Goal: Task Accomplishment & Management: Complete application form

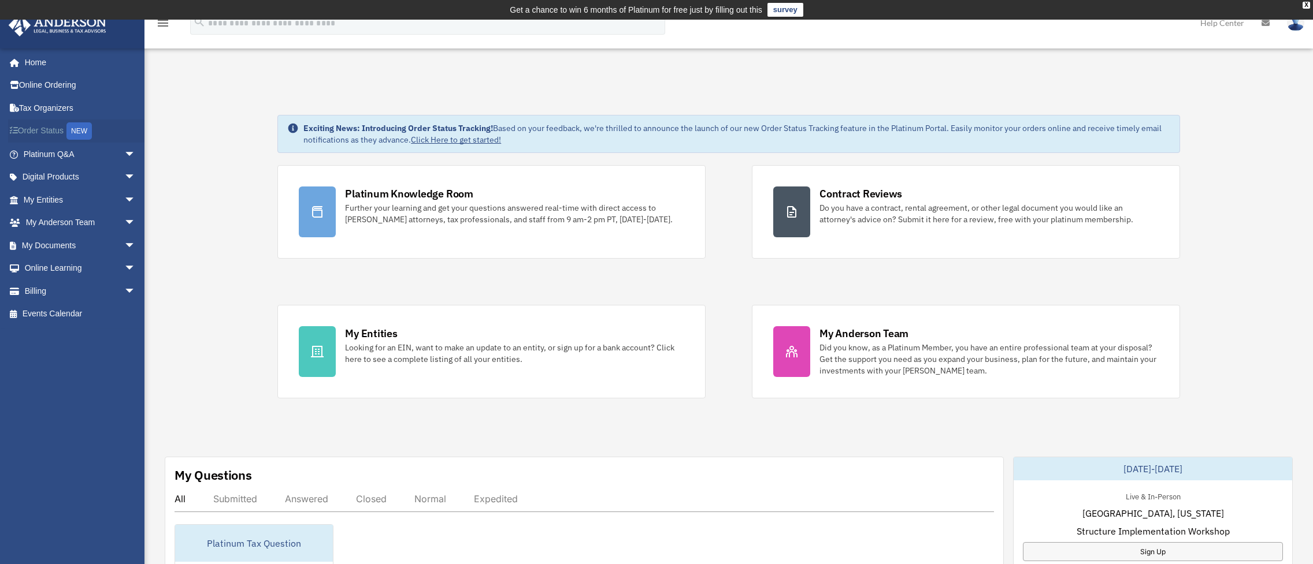
click at [41, 128] on link "Order Status NEW" at bounding box center [80, 132] width 145 height 24
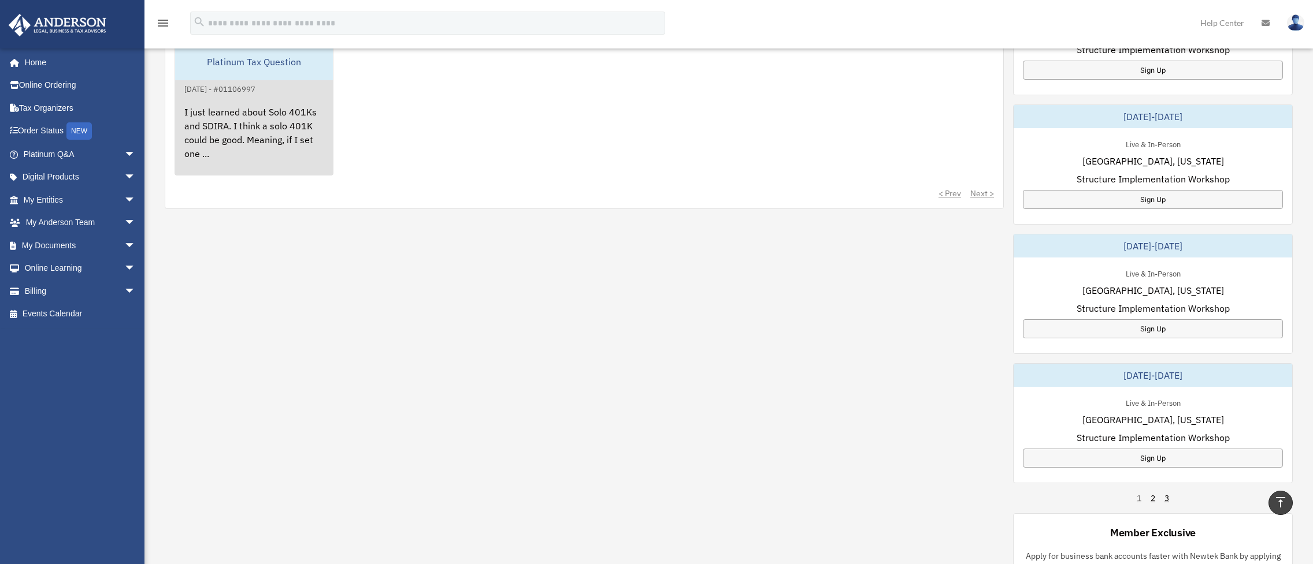
scroll to position [309, 0]
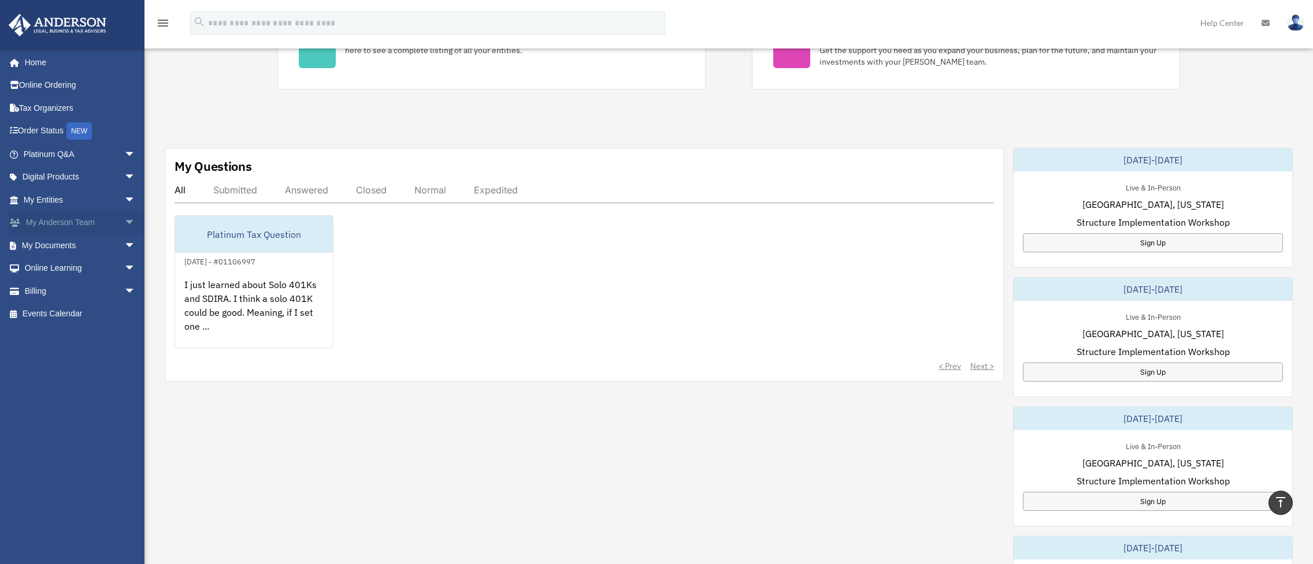
click at [124, 220] on span "arrow_drop_down" at bounding box center [135, 223] width 23 height 24
click at [124, 220] on span "arrow_drop_up" at bounding box center [135, 223] width 23 height 24
click at [124, 152] on span "arrow_drop_down" at bounding box center [135, 155] width 23 height 24
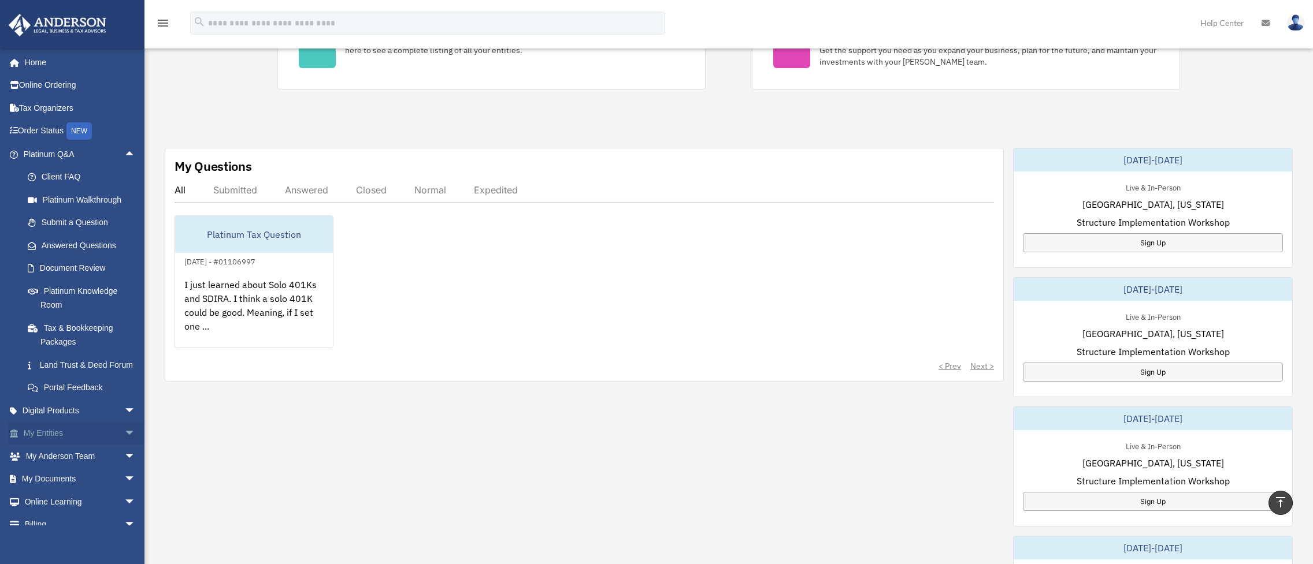
click at [124, 446] on span "arrow_drop_down" at bounding box center [135, 434] width 23 height 24
click at [70, 468] on link "Overview" at bounding box center [84, 456] width 137 height 23
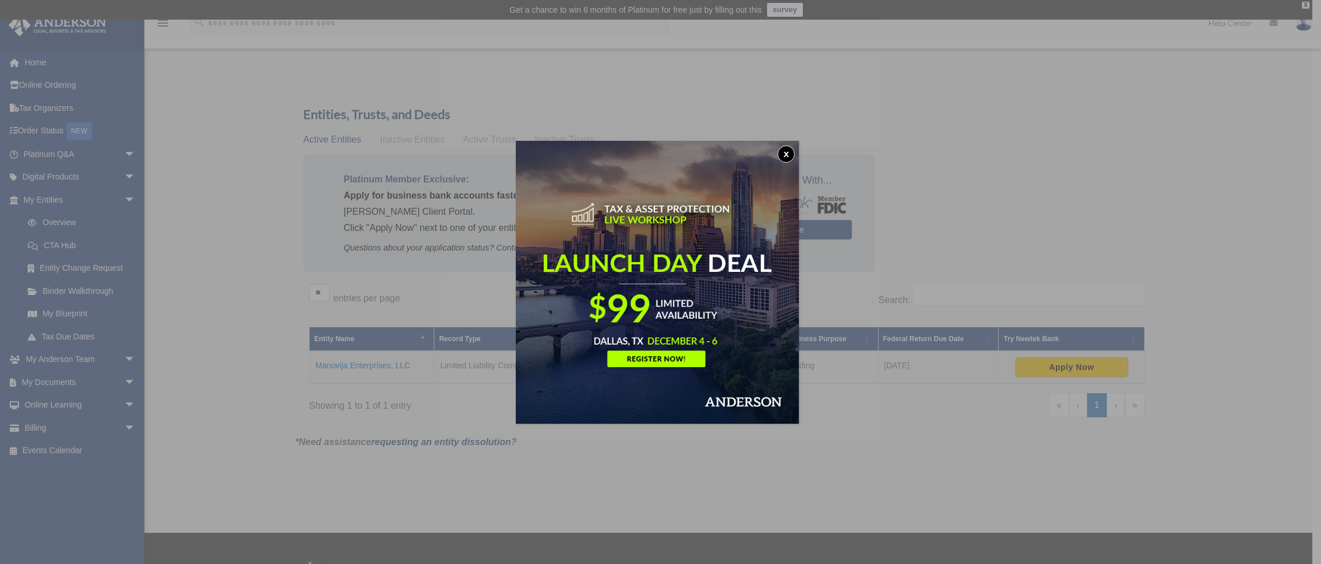
click at [790, 147] on button "x" at bounding box center [786, 154] width 17 height 17
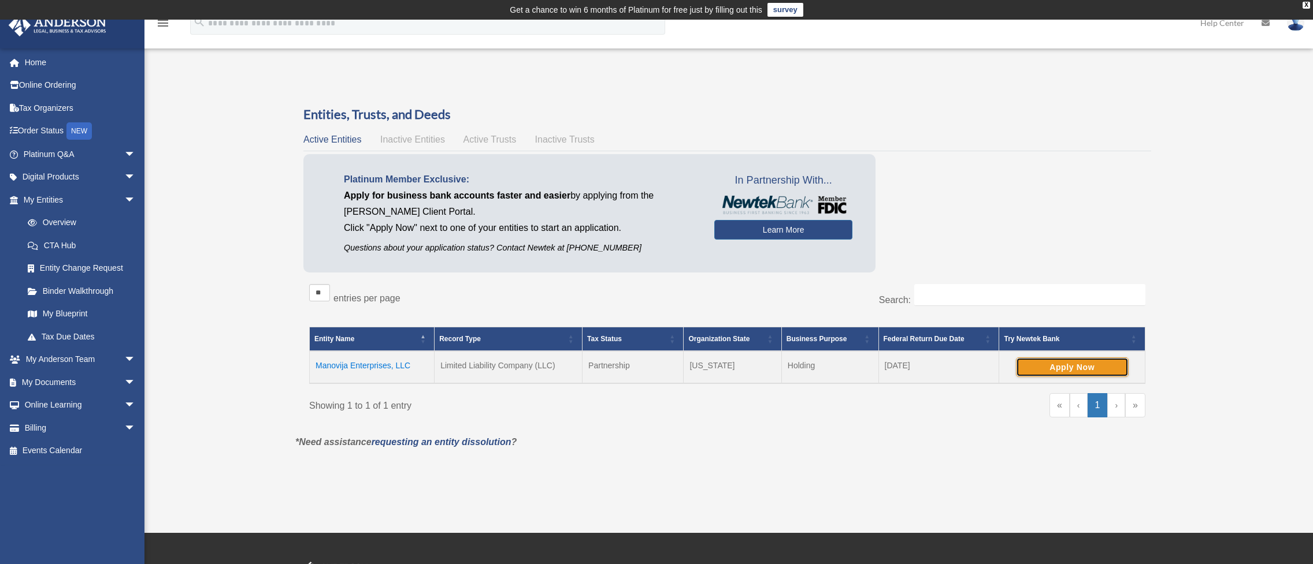
click at [1068, 367] on button "Apply Now" at bounding box center [1072, 368] width 113 height 20
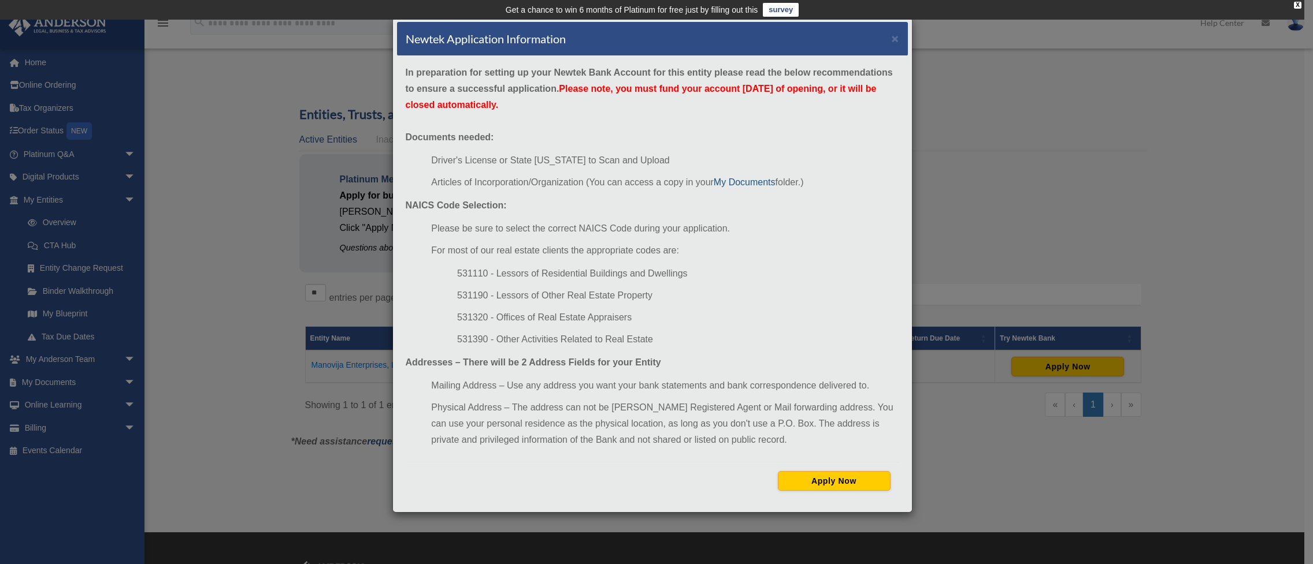
click at [741, 182] on link "My Documents" at bounding box center [745, 182] width 62 height 10
click at [854, 480] on button "Apply Now" at bounding box center [834, 481] width 113 height 20
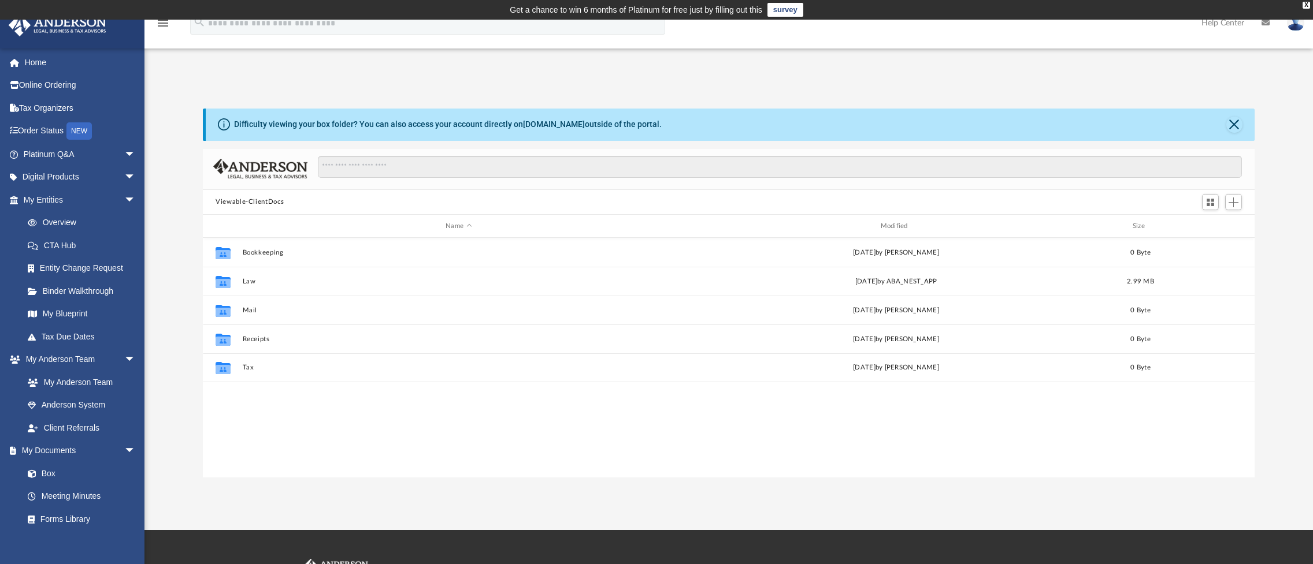
scroll to position [254, 1043]
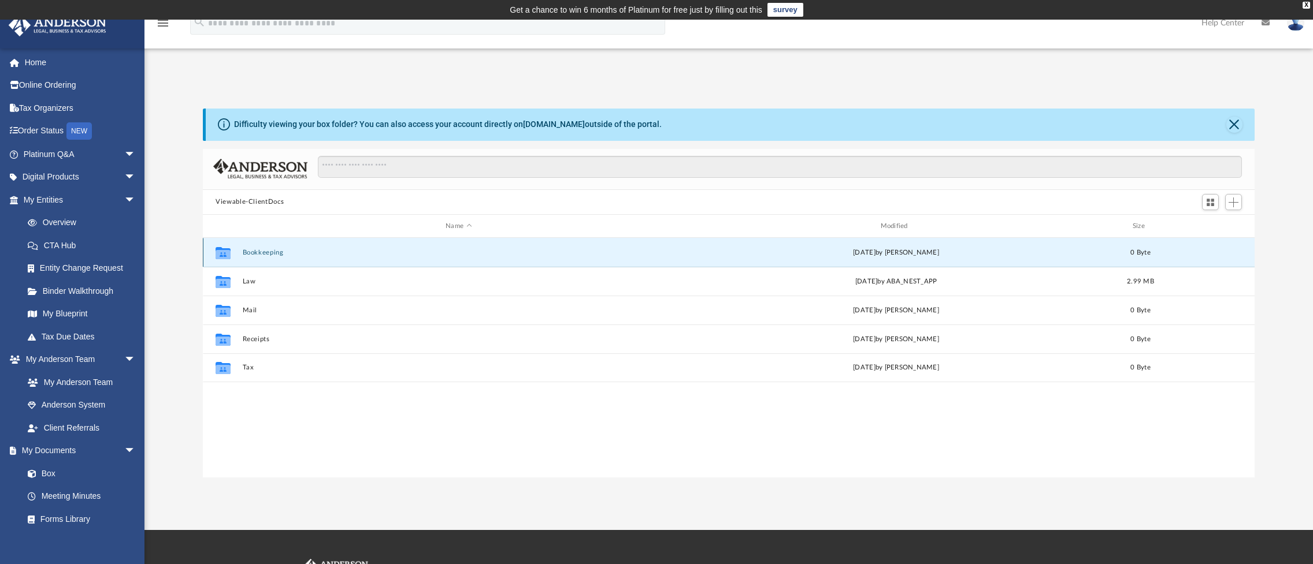
click at [263, 250] on button "Bookkeeping" at bounding box center [459, 253] width 432 height 8
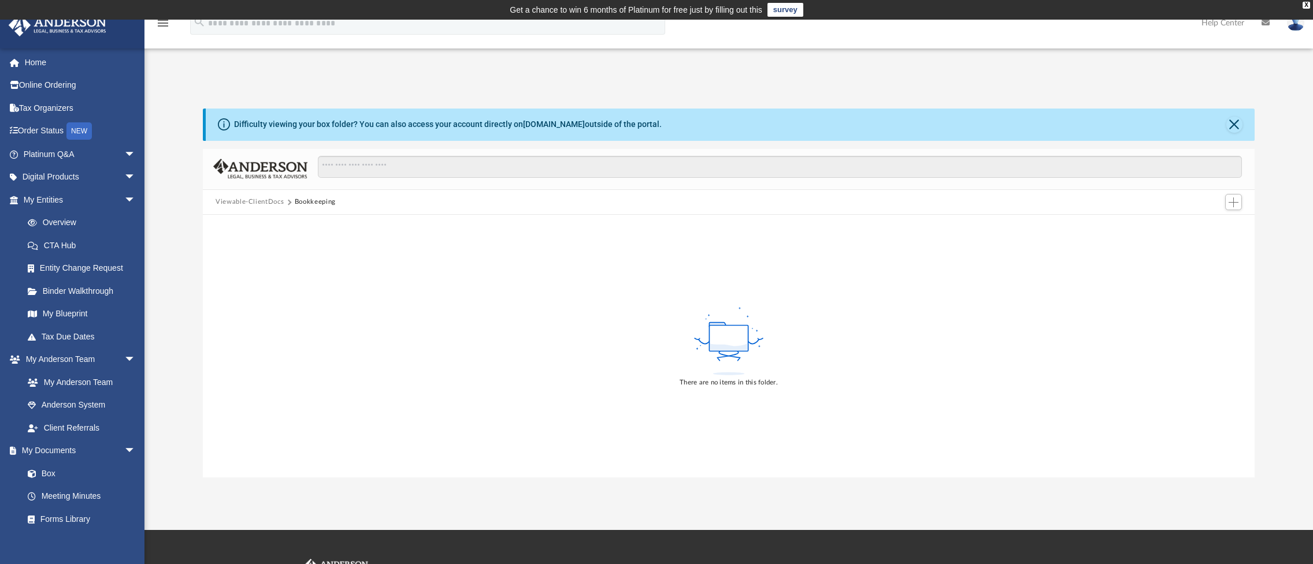
click at [263, 200] on button "Viewable-ClientDocs" at bounding box center [250, 202] width 68 height 10
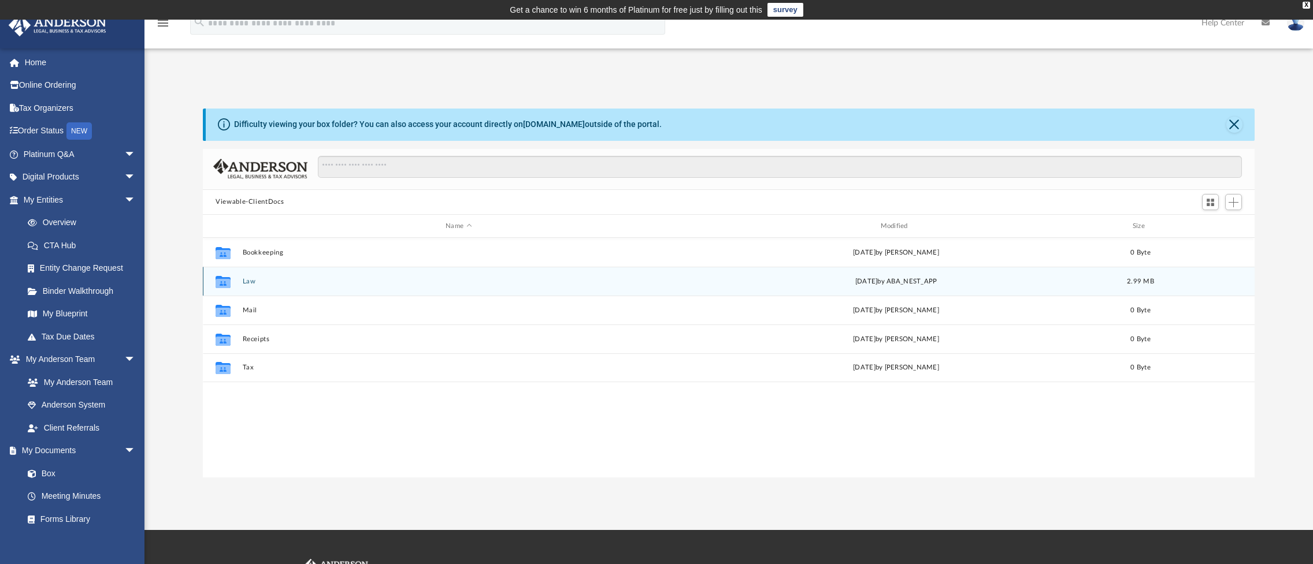
click at [247, 283] on button "Law" at bounding box center [459, 282] width 432 height 8
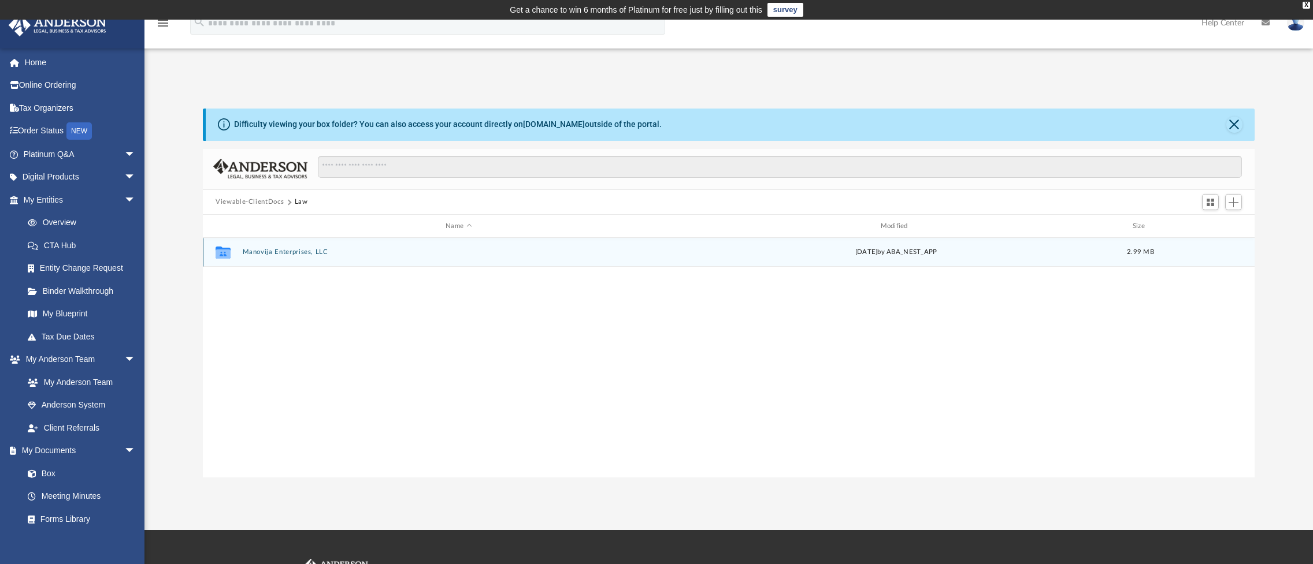
click at [276, 248] on div "Collaborated Folder Manovija Enterprises, LLC Mon Sep 8 2025 by ABA_NEST_APP 2.…" at bounding box center [729, 252] width 1052 height 29
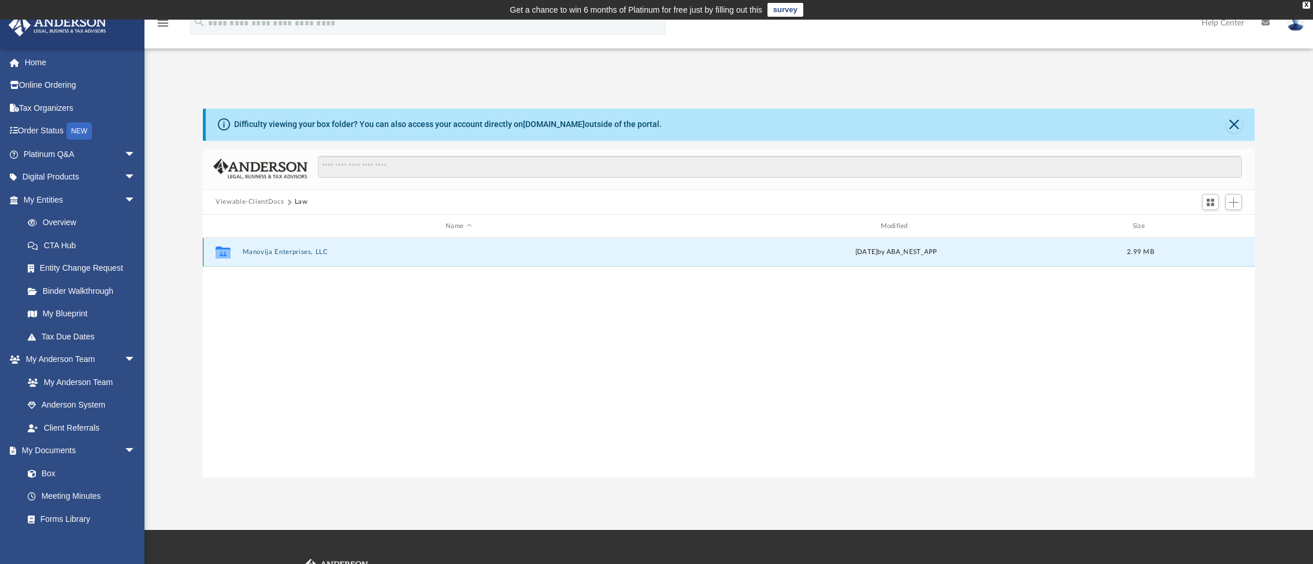
click at [276, 252] on button "Manovija Enterprises, LLC" at bounding box center [459, 253] width 432 height 8
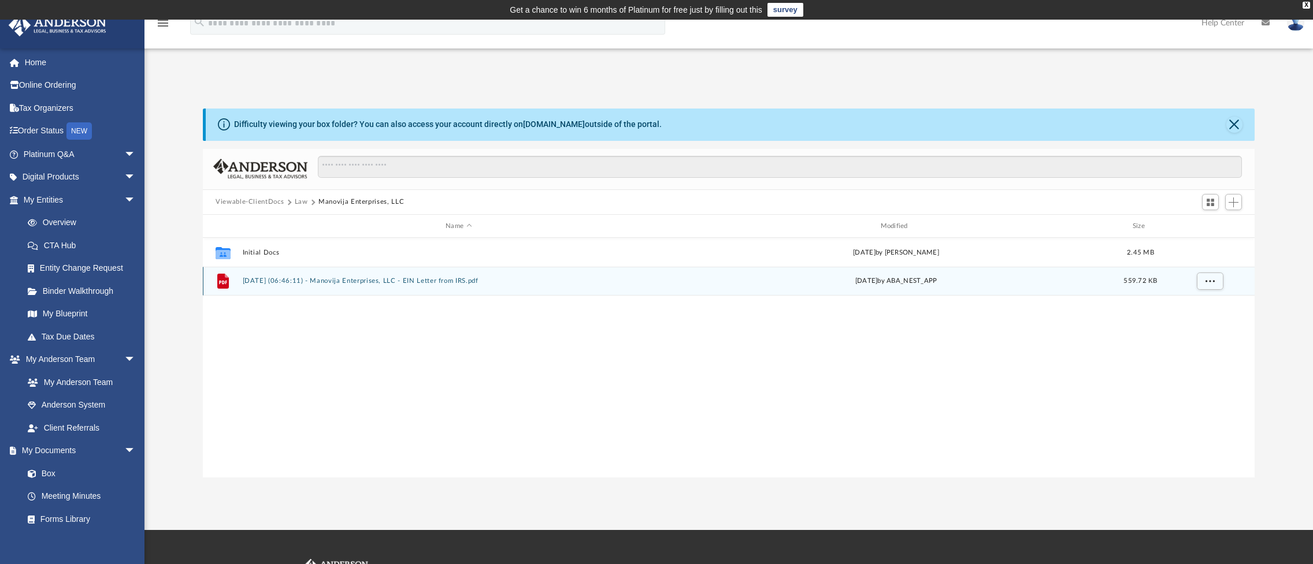
click at [274, 283] on button "2025.09.08 (06:46:11) - Manovija Enterprises, LLC - EIN Letter from IRS.pdf" at bounding box center [459, 282] width 432 height 8
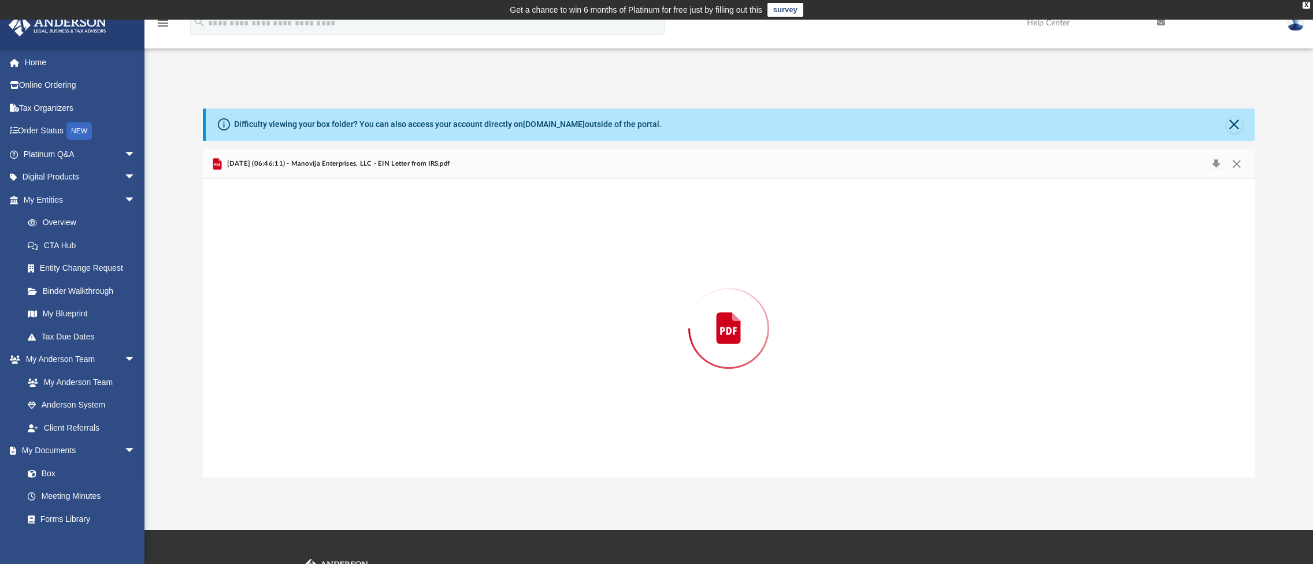
click at [274, 282] on div "Preview" at bounding box center [729, 328] width 1052 height 298
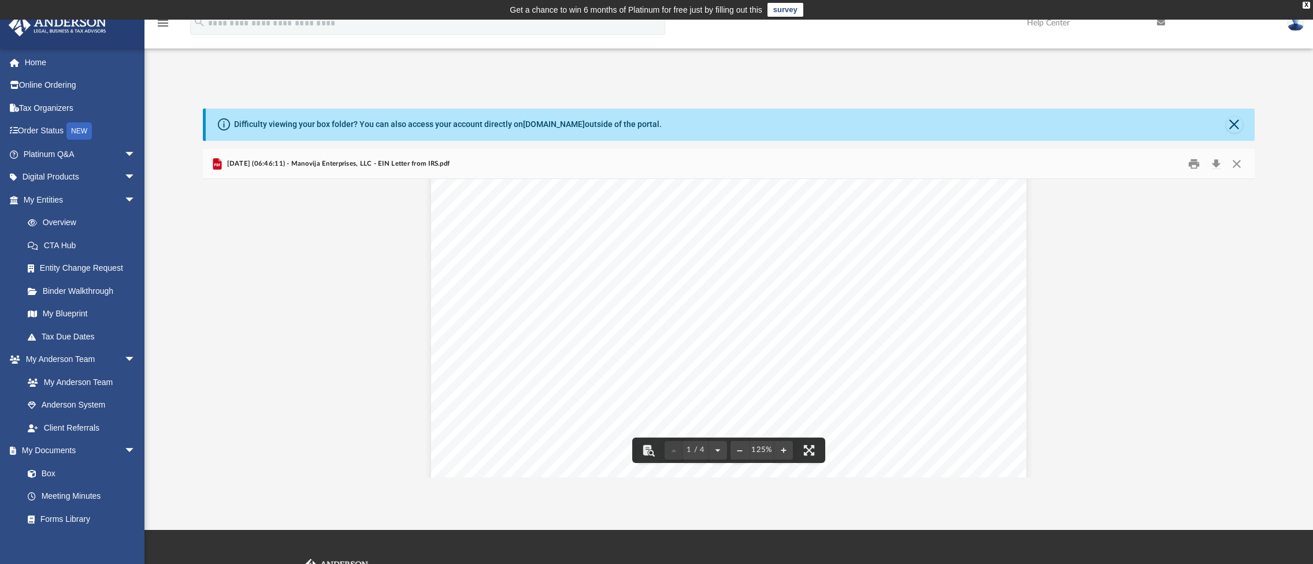
scroll to position [0, 0]
click at [1216, 161] on button "Download" at bounding box center [1215, 164] width 21 height 18
click at [1217, 162] on button "Download" at bounding box center [1215, 164] width 21 height 18
click at [1238, 122] on button "Close" at bounding box center [1234, 125] width 16 height 16
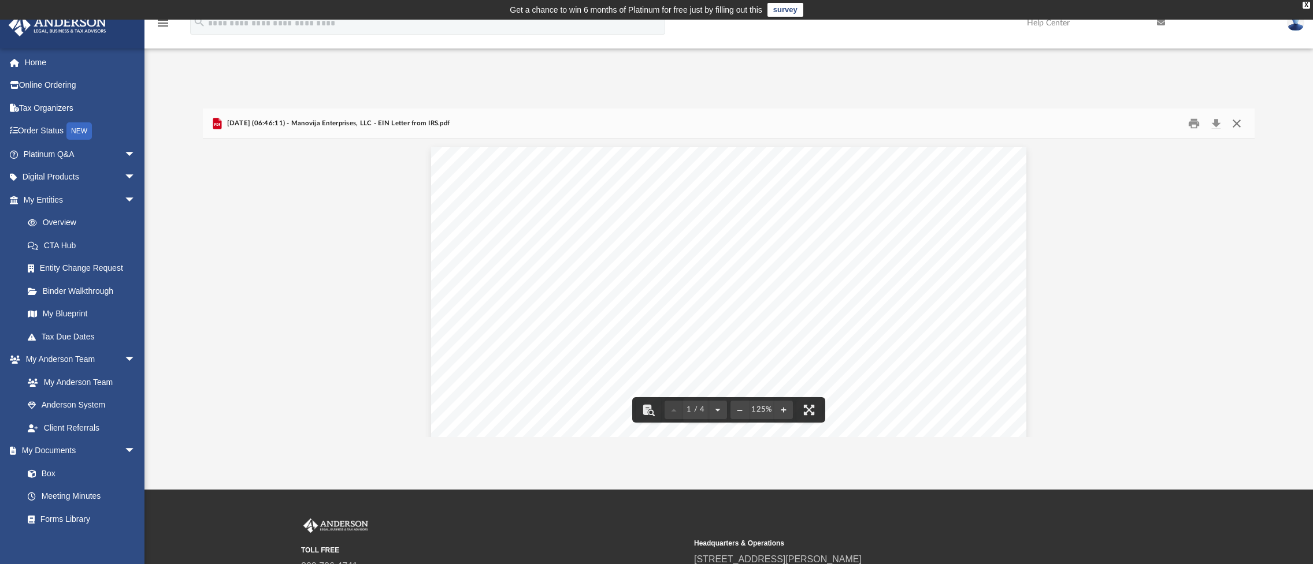
click at [1234, 129] on button "Close" at bounding box center [1236, 123] width 21 height 18
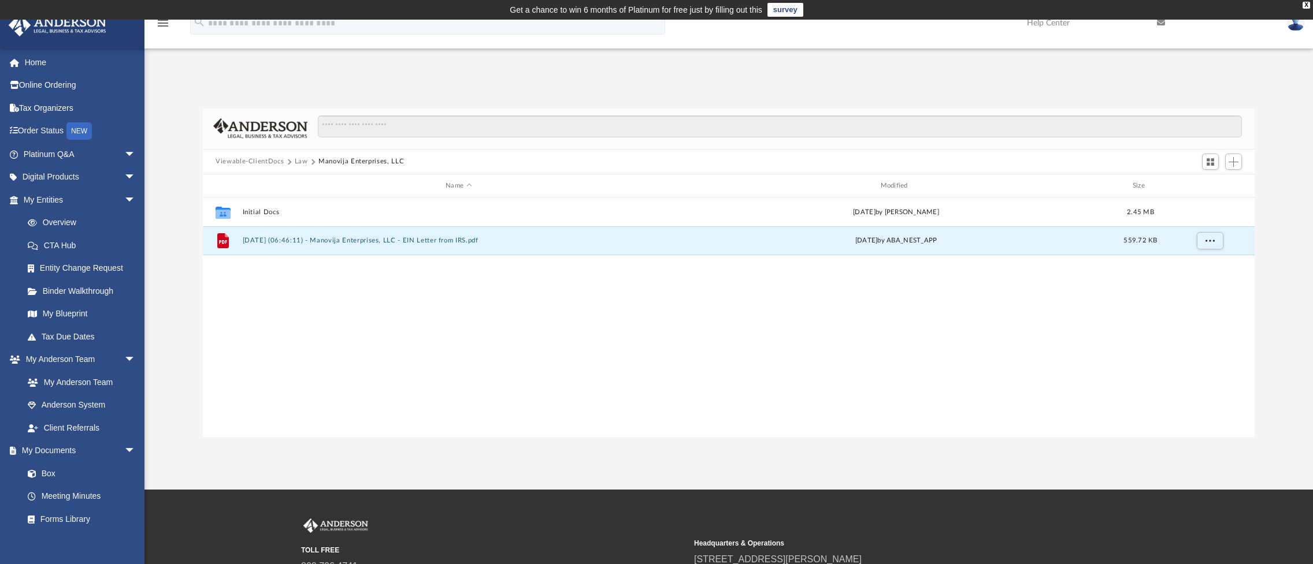
click at [300, 159] on button "Law" at bounding box center [301, 162] width 13 height 10
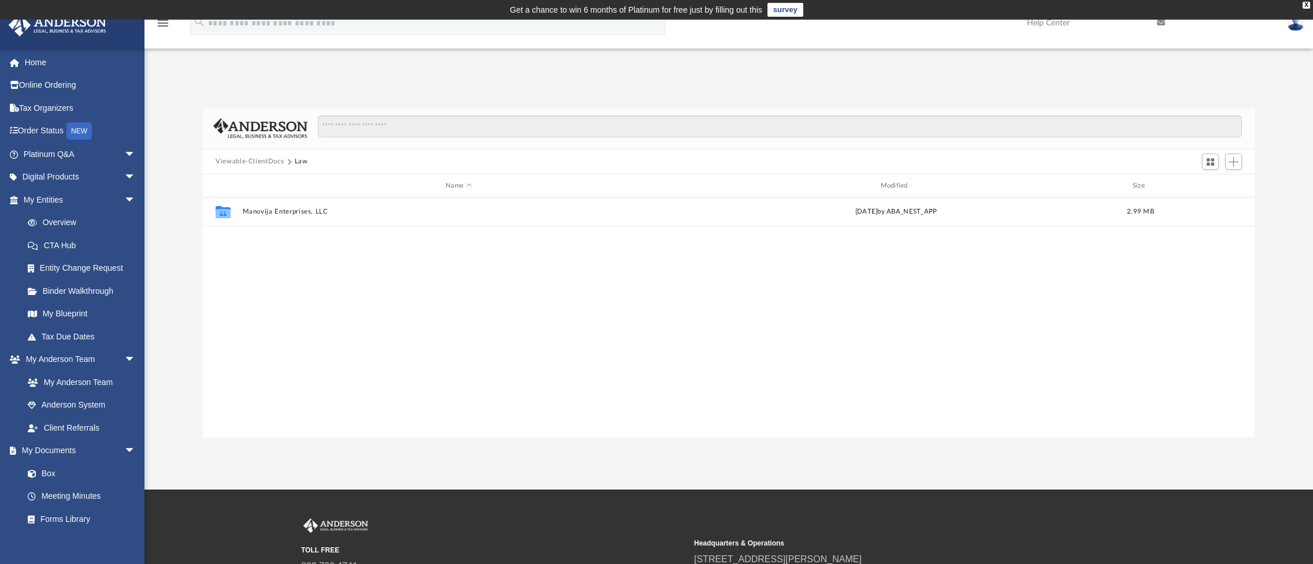
click at [280, 158] on button "Viewable-ClientDocs" at bounding box center [250, 162] width 68 height 10
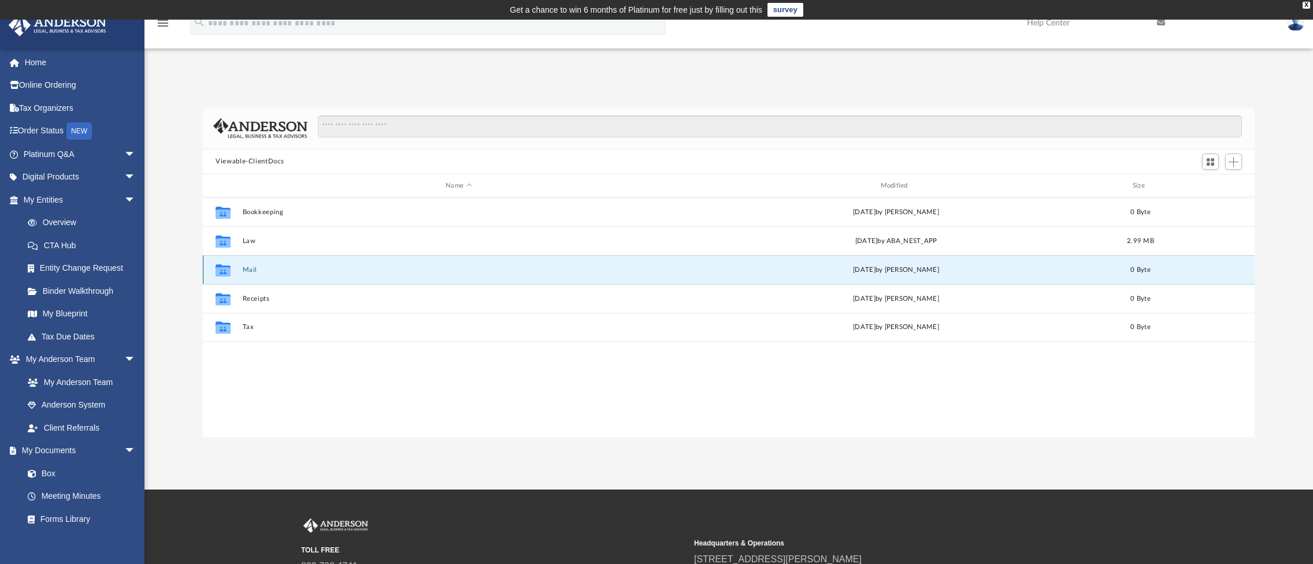
click at [252, 270] on button "Mail" at bounding box center [459, 270] width 432 height 8
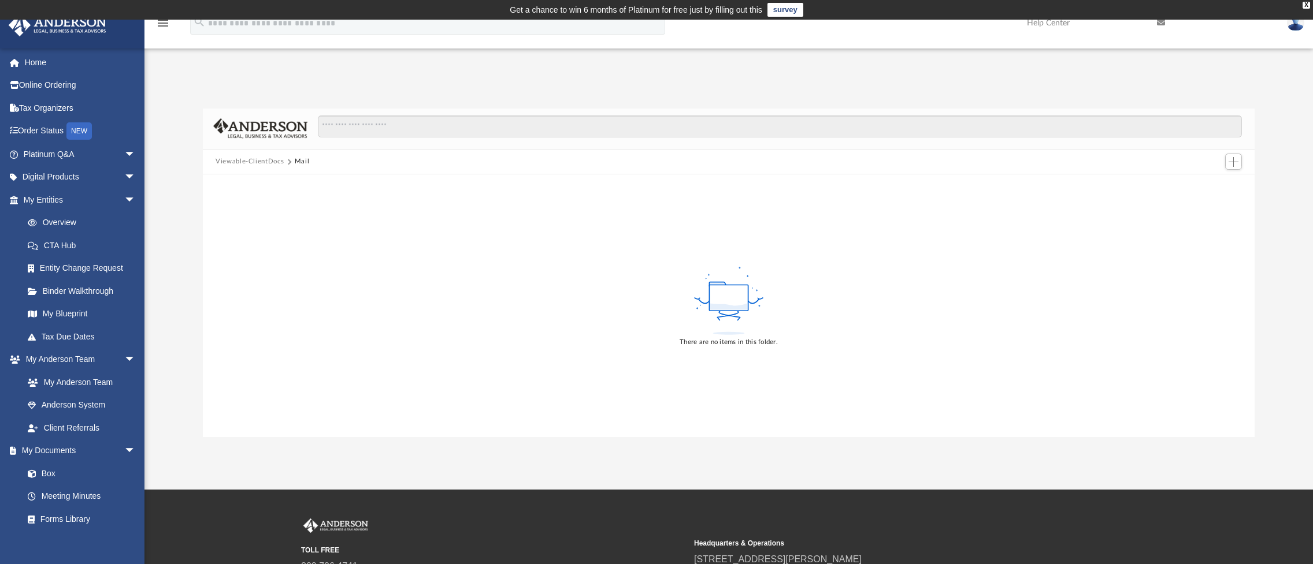
click at [278, 162] on button "Viewable-ClientDocs" at bounding box center [250, 162] width 68 height 10
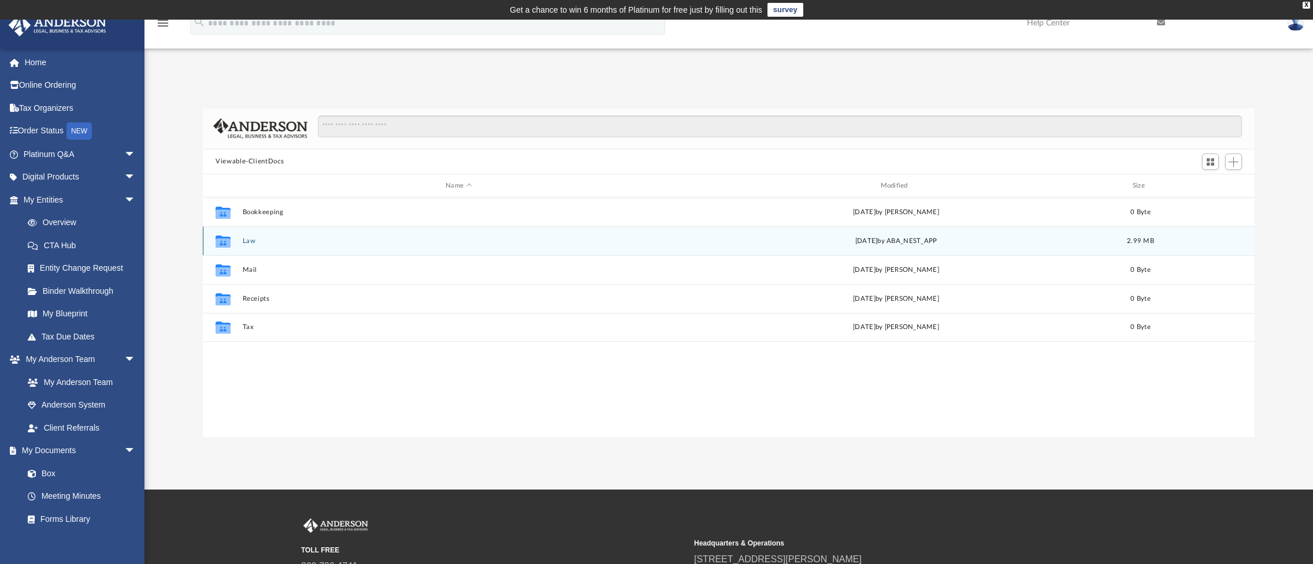
scroll to position [254, 1043]
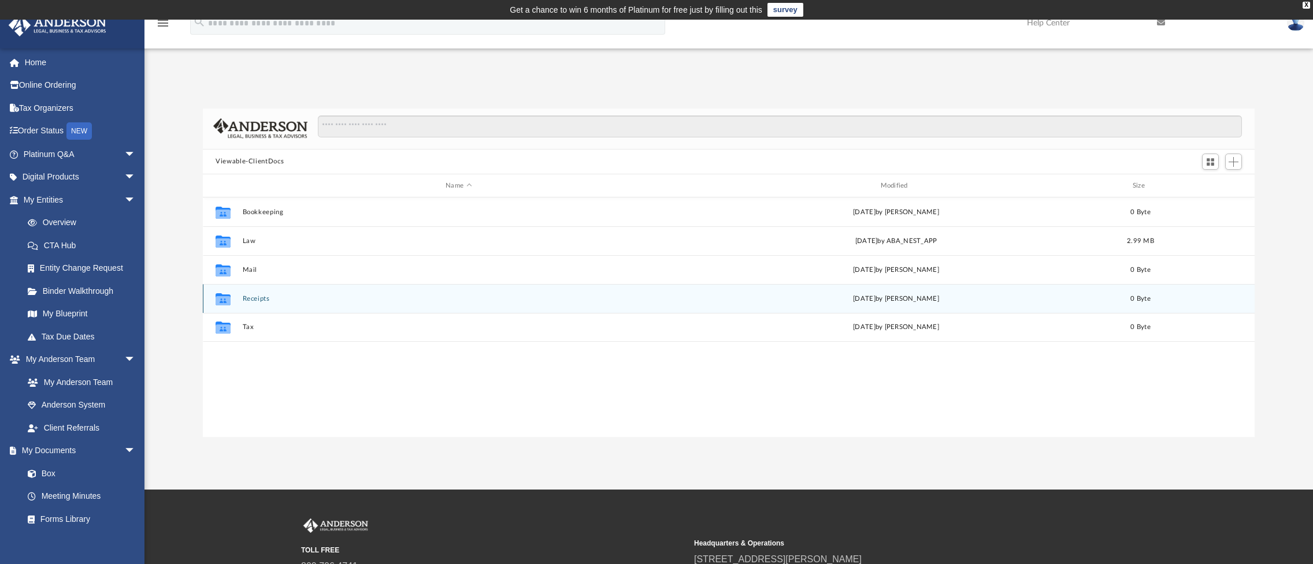
click at [253, 298] on button "Receipts" at bounding box center [459, 299] width 432 height 8
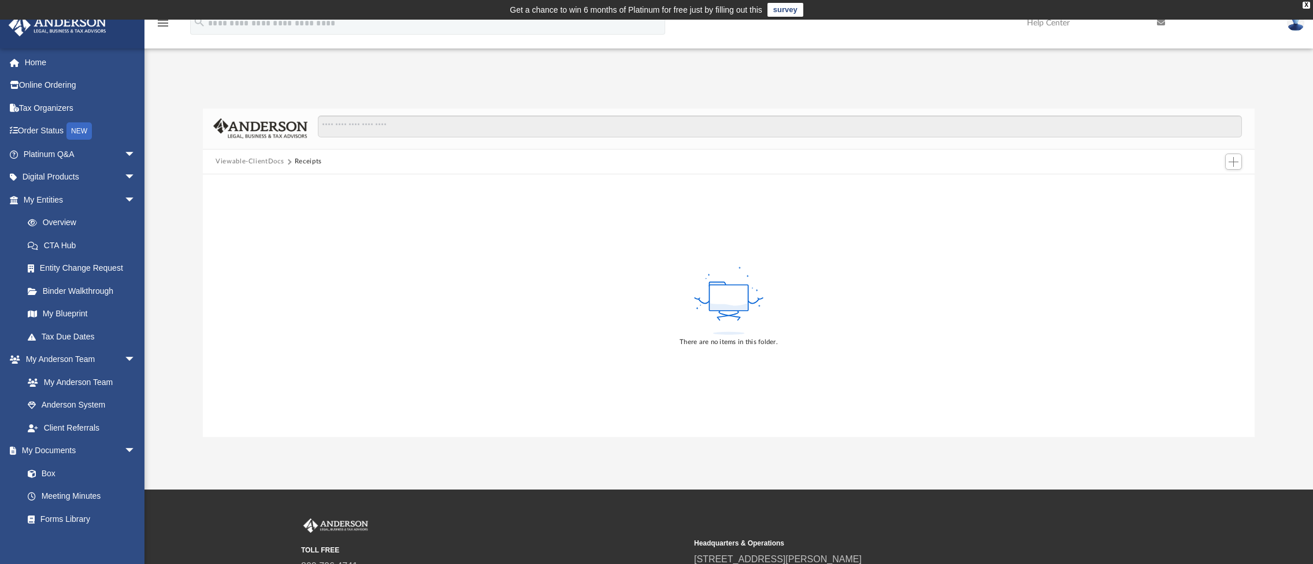
click at [265, 160] on button "Viewable-ClientDocs" at bounding box center [250, 162] width 68 height 10
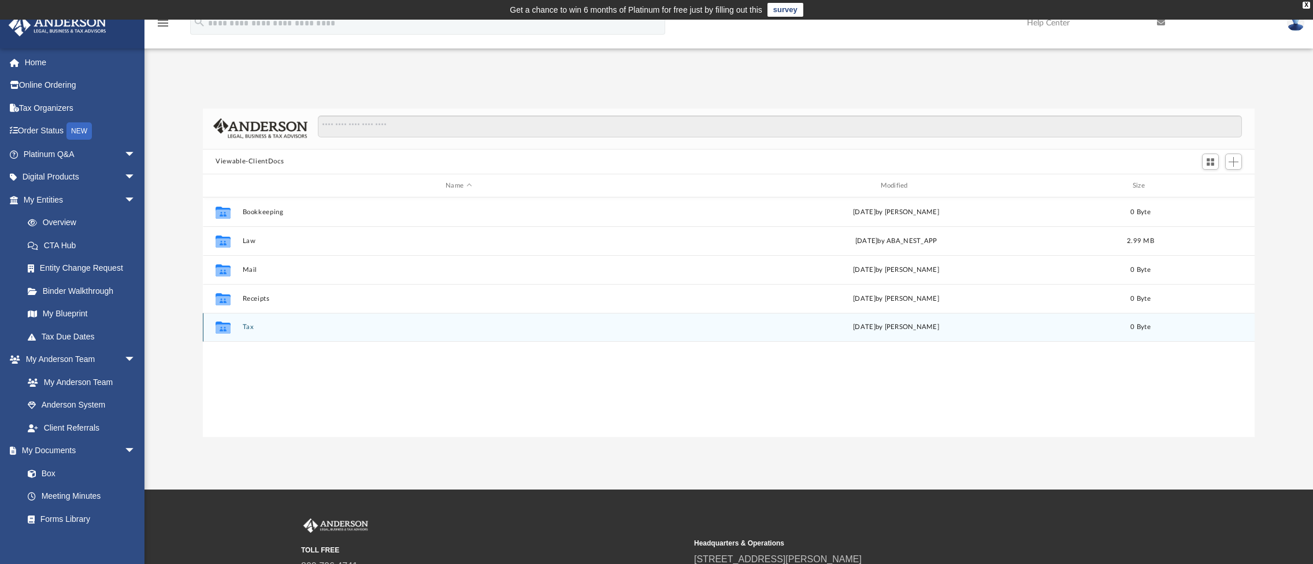
click at [247, 328] on button "Tax" at bounding box center [459, 328] width 432 height 8
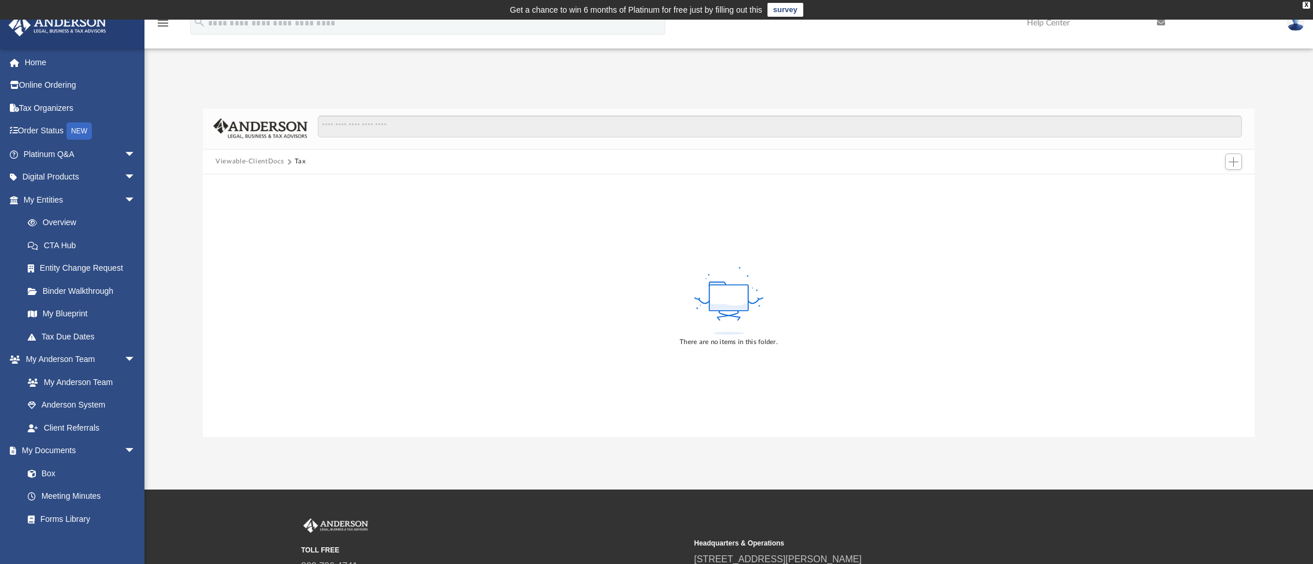
click at [268, 159] on button "Viewable-ClientDocs" at bounding box center [250, 162] width 68 height 10
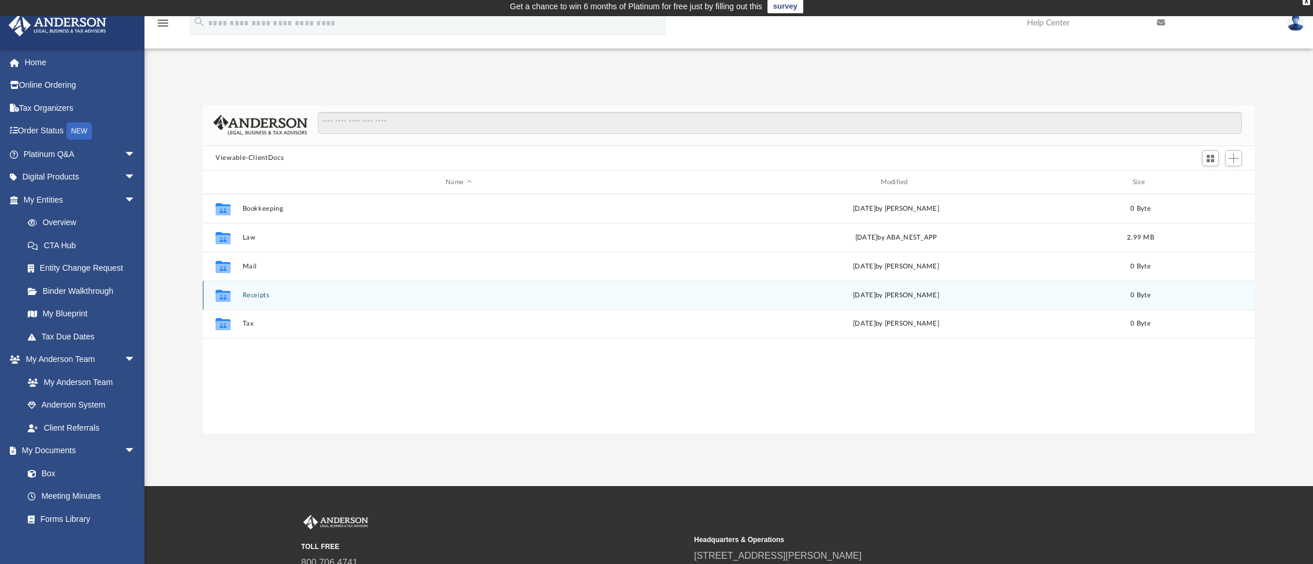
scroll to position [0, 0]
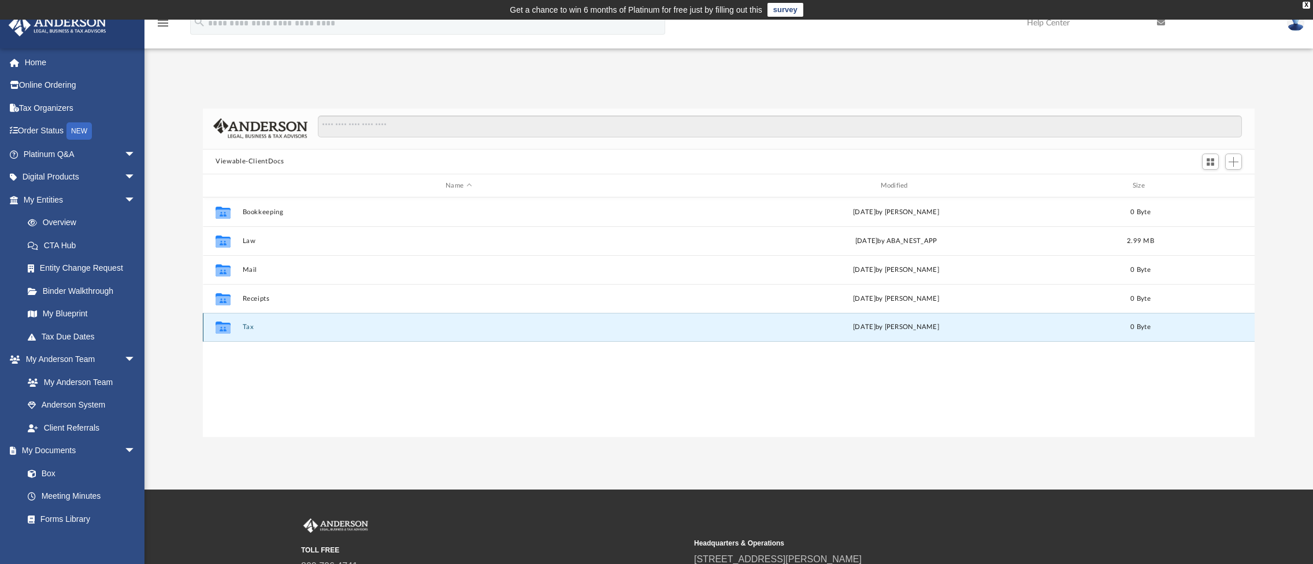
click at [247, 325] on button "Tax" at bounding box center [459, 328] width 432 height 8
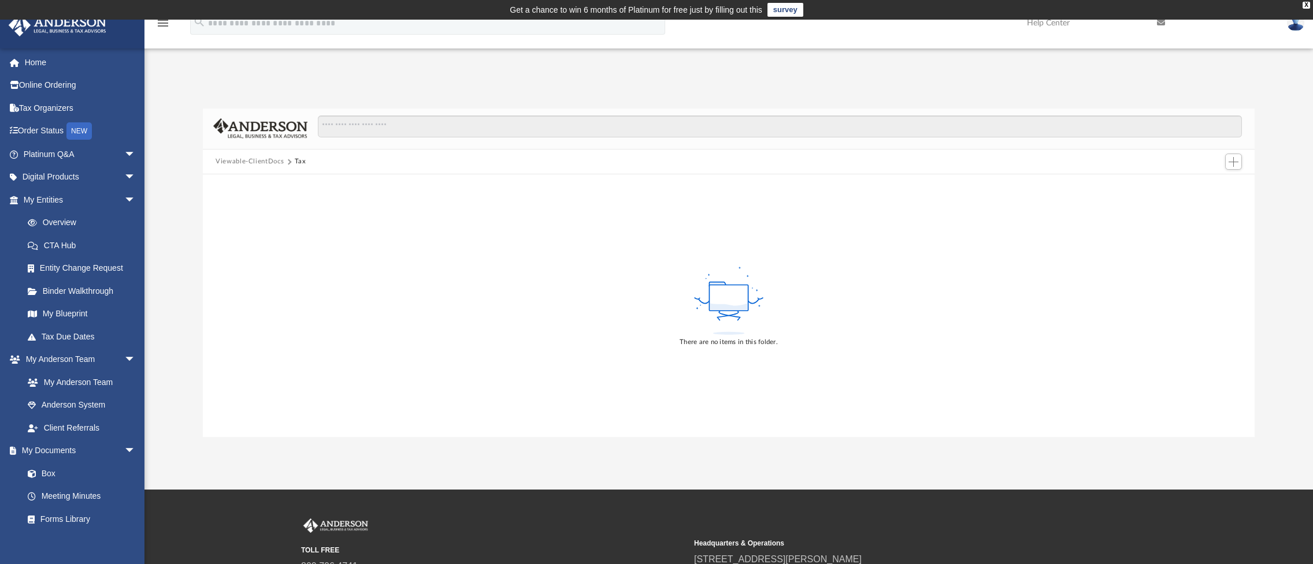
click at [258, 159] on button "Viewable-ClientDocs" at bounding box center [250, 162] width 68 height 10
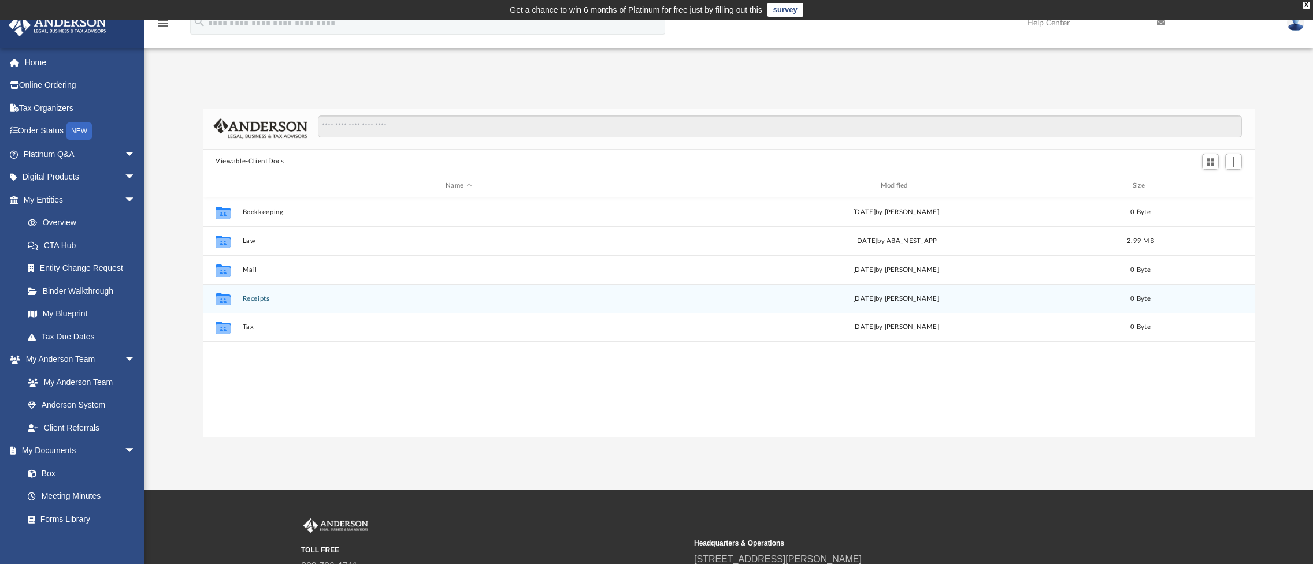
scroll to position [254, 1043]
click at [256, 295] on button "Receipts" at bounding box center [459, 299] width 432 height 8
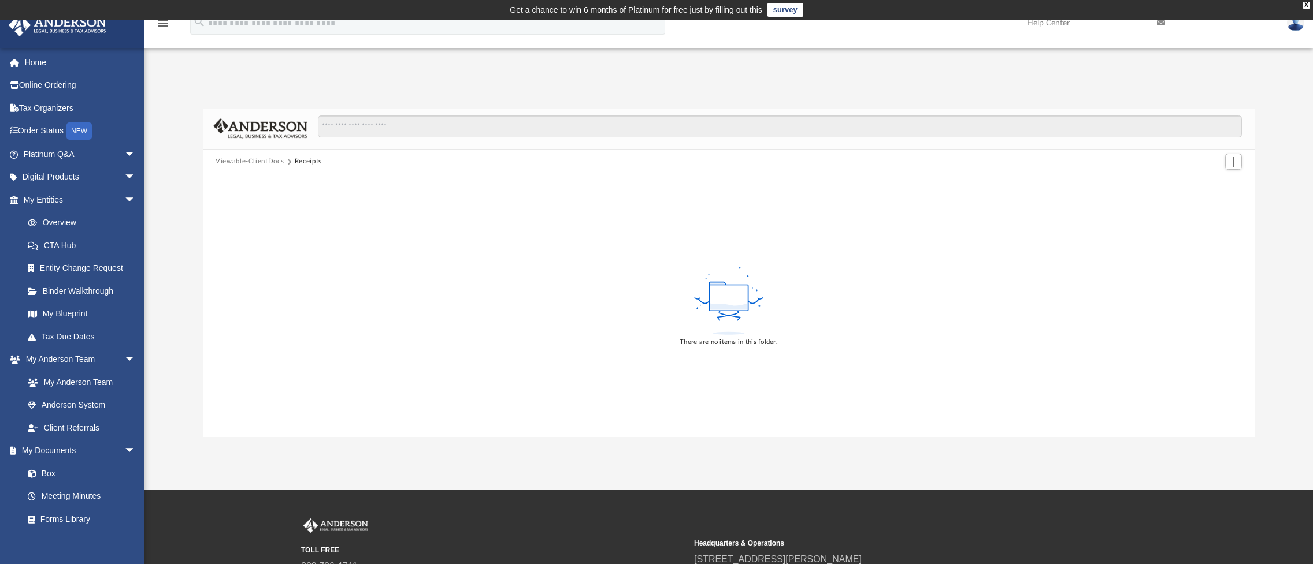
click at [271, 159] on button "Viewable-ClientDocs" at bounding box center [250, 162] width 68 height 10
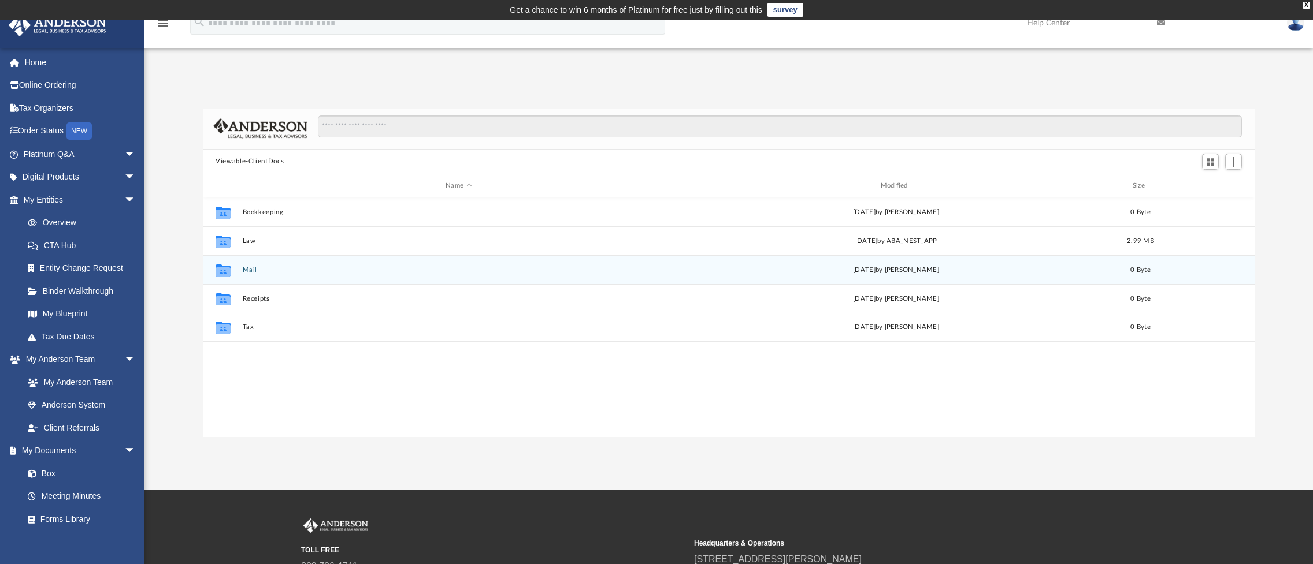
click at [254, 265] on div "Collaborated Folder Mail Mon Aug 18 2025 by Charles Rogler 0 Byte" at bounding box center [729, 269] width 1052 height 29
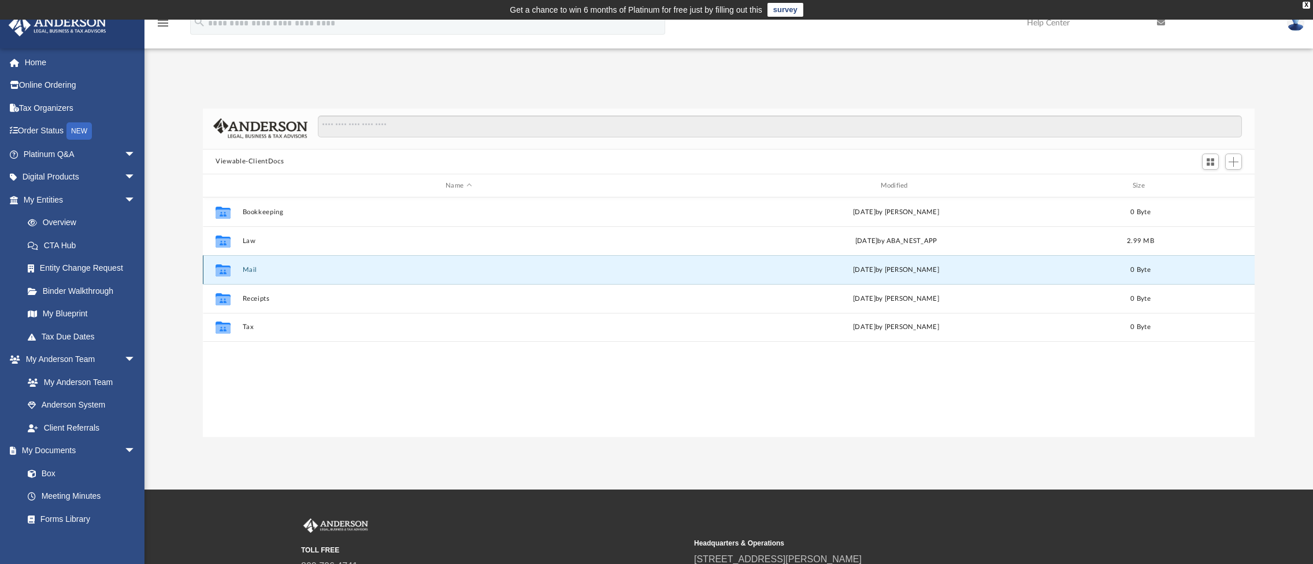
click at [251, 269] on button "Mail" at bounding box center [459, 270] width 432 height 8
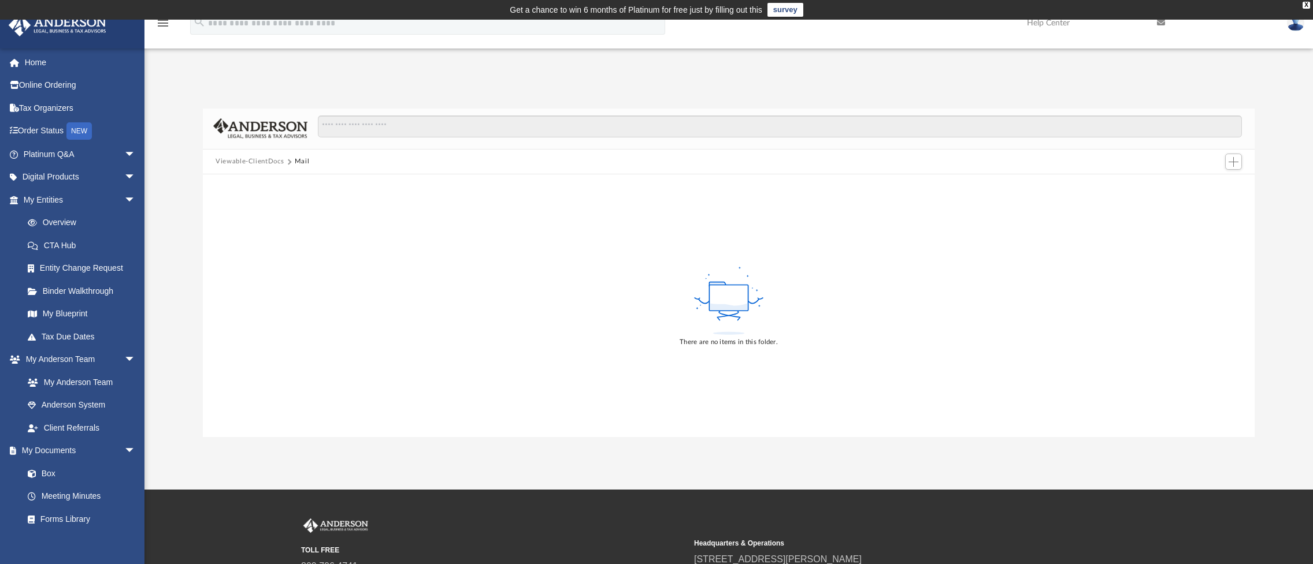
click at [301, 161] on button "Mail" at bounding box center [302, 162] width 15 height 10
click at [265, 161] on button "Viewable-ClientDocs" at bounding box center [250, 162] width 68 height 10
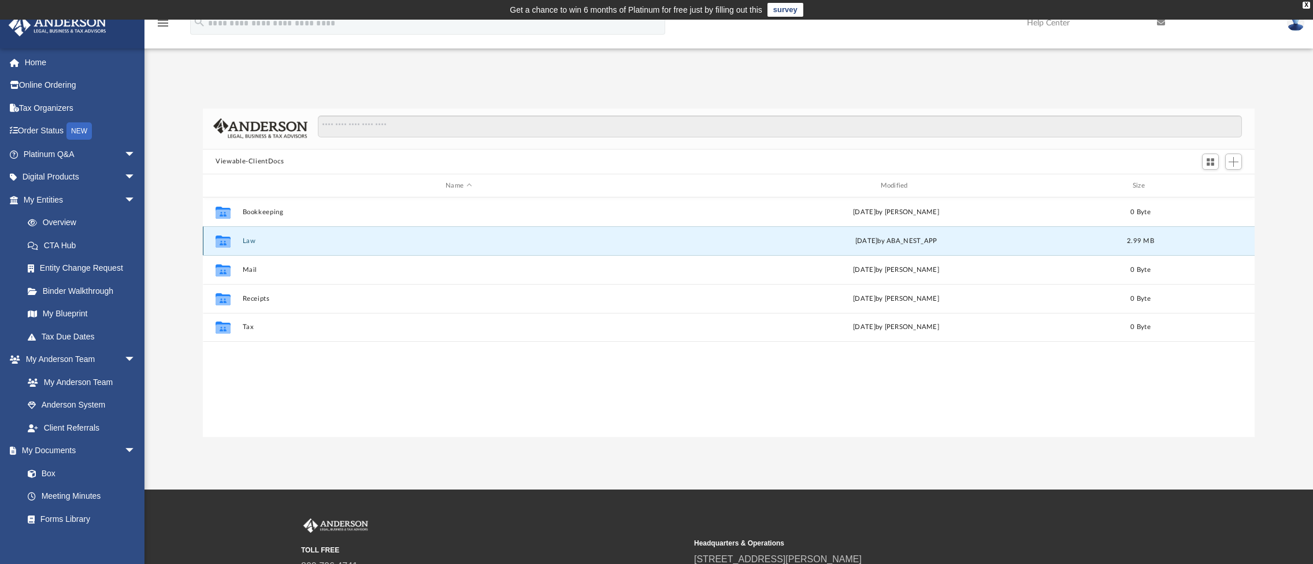
click at [244, 239] on button "Law" at bounding box center [459, 241] width 432 height 8
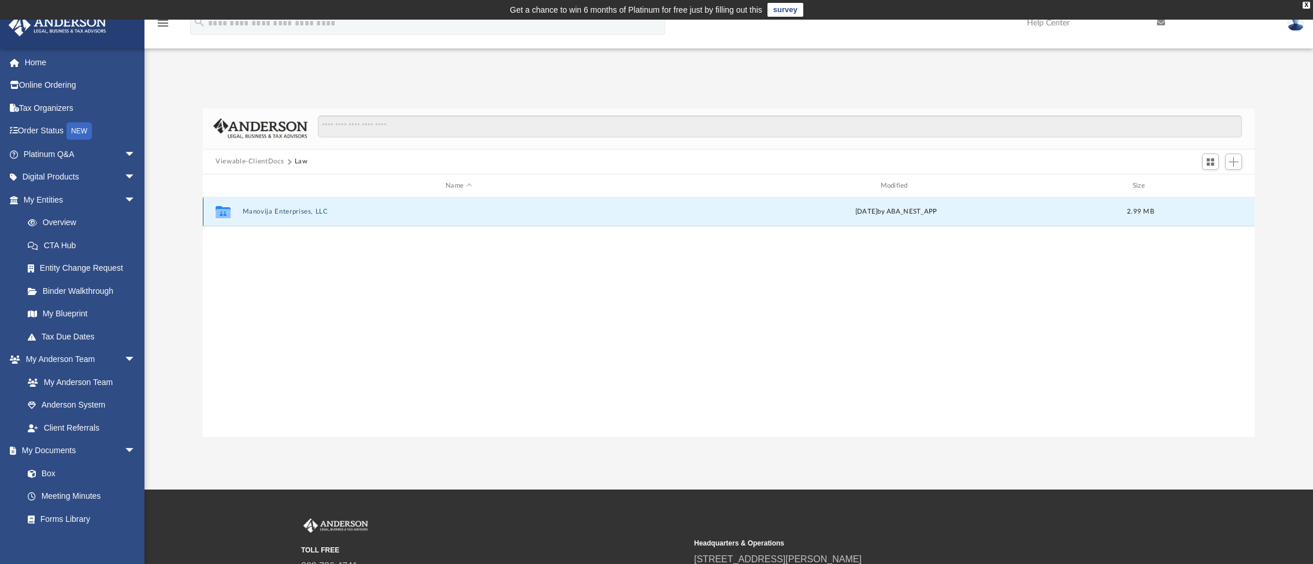
click at [272, 211] on button "Manovija Enterprises, LLC" at bounding box center [459, 213] width 432 height 8
click at [272, 211] on button "Initial Docs" at bounding box center [459, 213] width 432 height 8
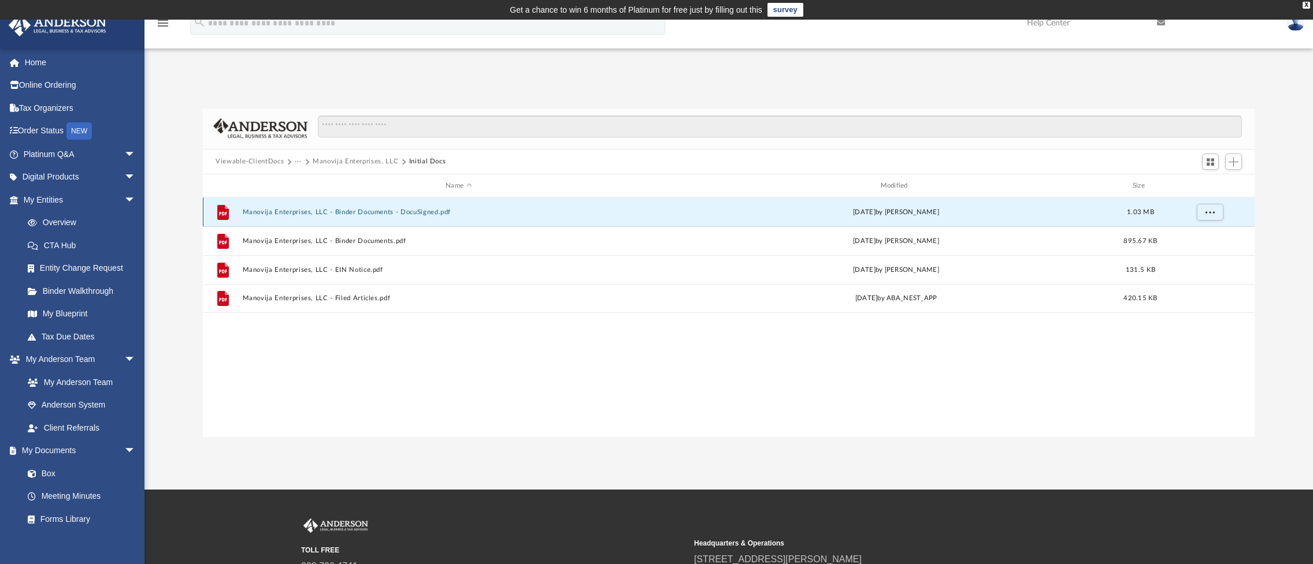
click at [339, 212] on button "Manovija Enterprises, LLC - Binder Documents - DocuSigned.pdf" at bounding box center [459, 213] width 432 height 8
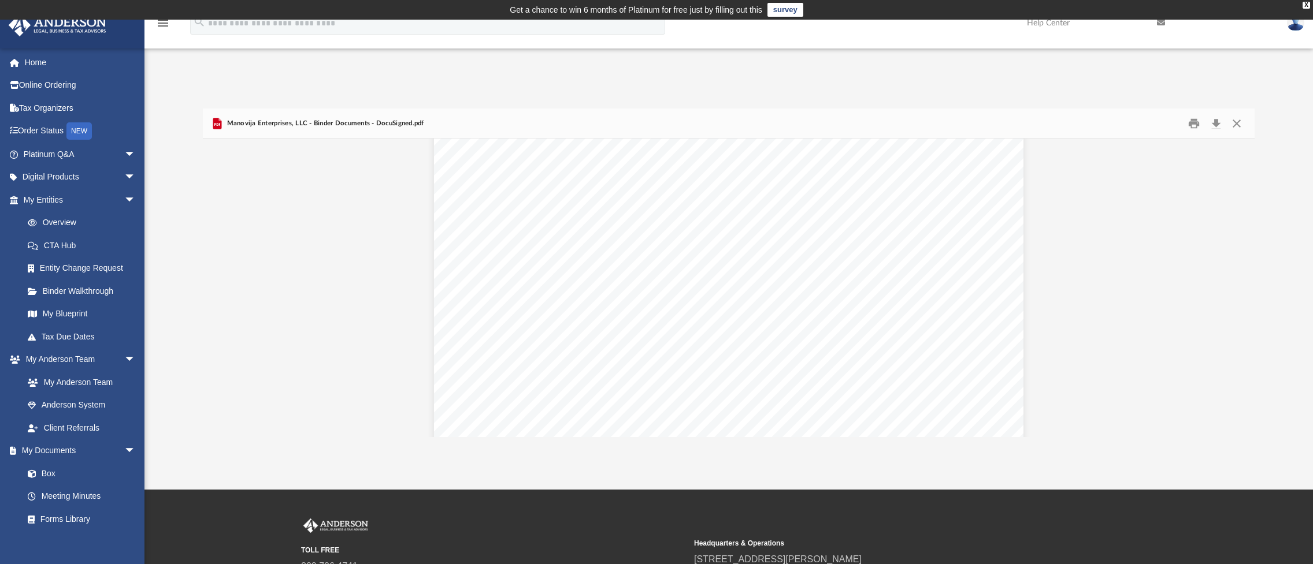
scroll to position [11151, 0]
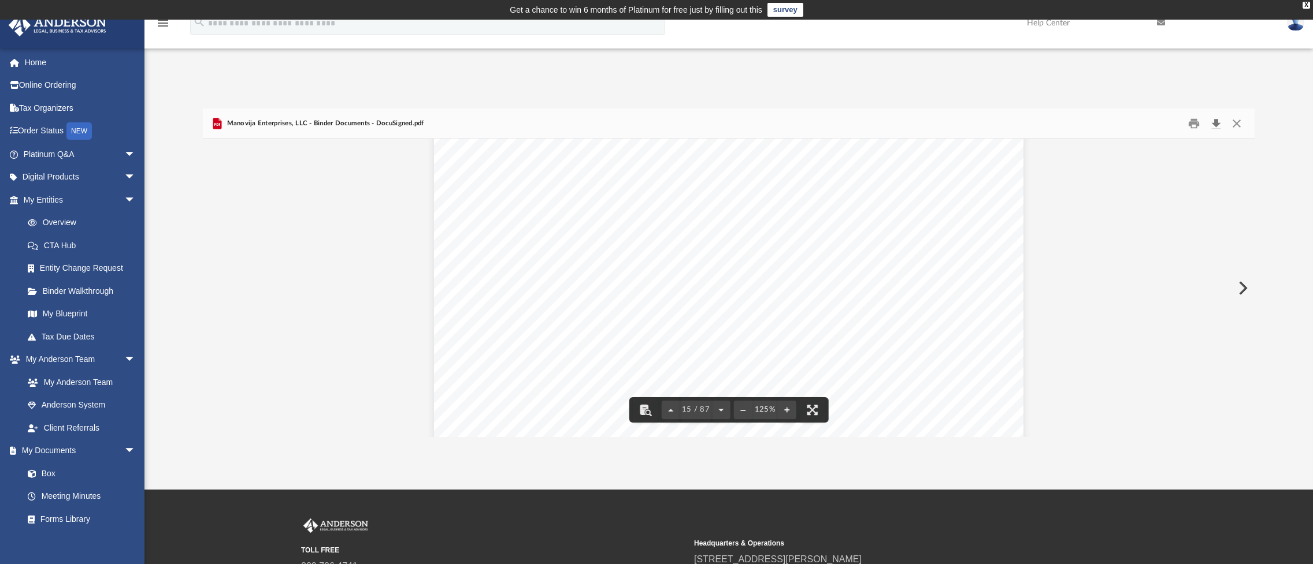
click at [1215, 123] on button "Download" at bounding box center [1215, 123] width 21 height 18
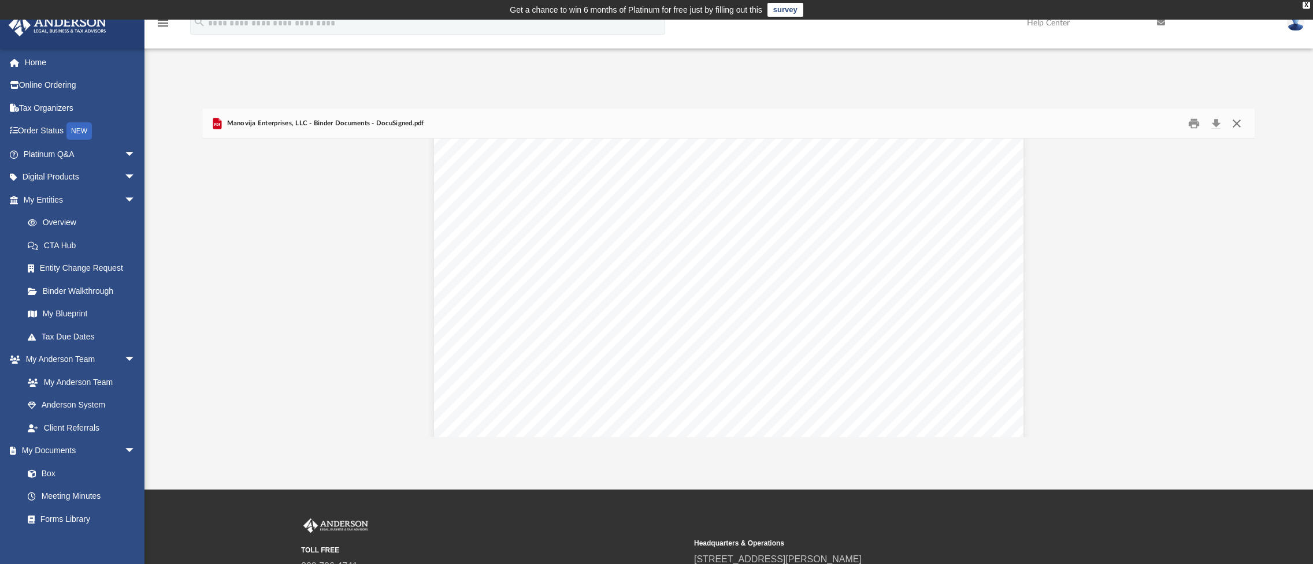
click at [1239, 121] on button "Close" at bounding box center [1236, 123] width 21 height 18
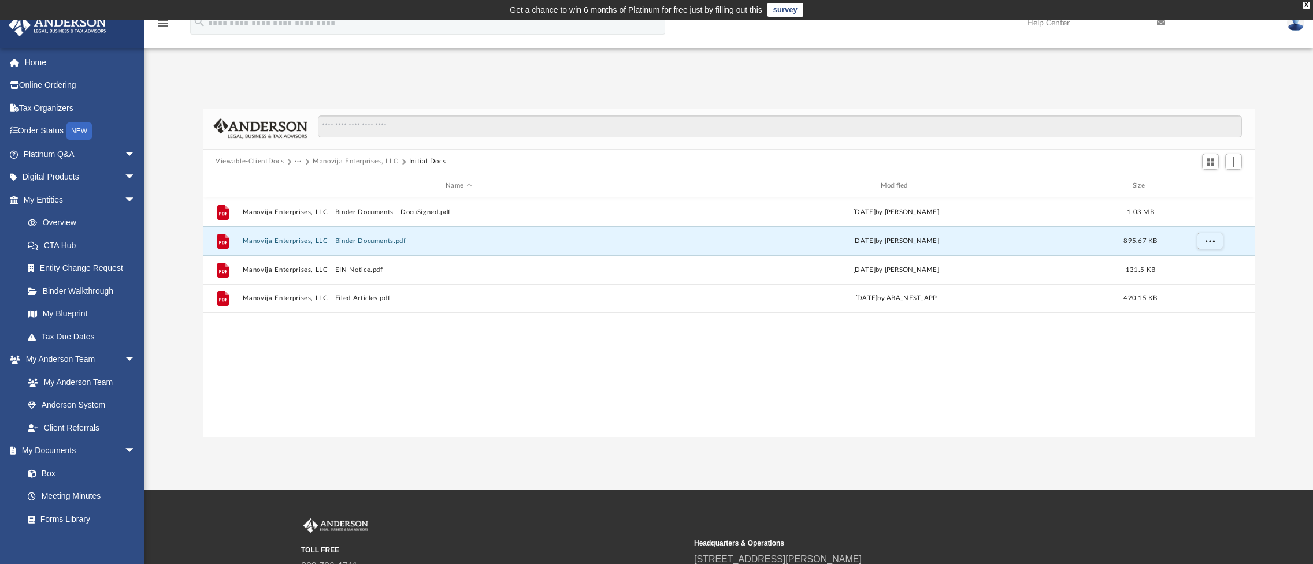
click at [340, 239] on button "Manovija Enterprises, LLC - Binder Documents.pdf" at bounding box center [459, 241] width 432 height 8
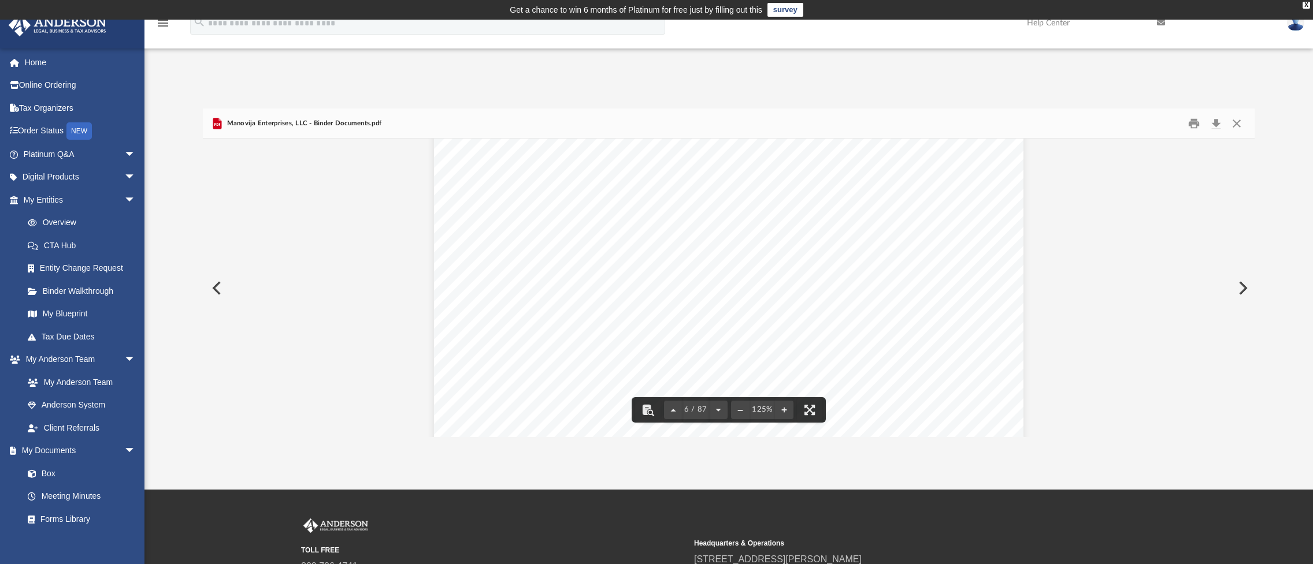
scroll to position [4622, 0]
click at [1231, 121] on button "Close" at bounding box center [1236, 123] width 21 height 18
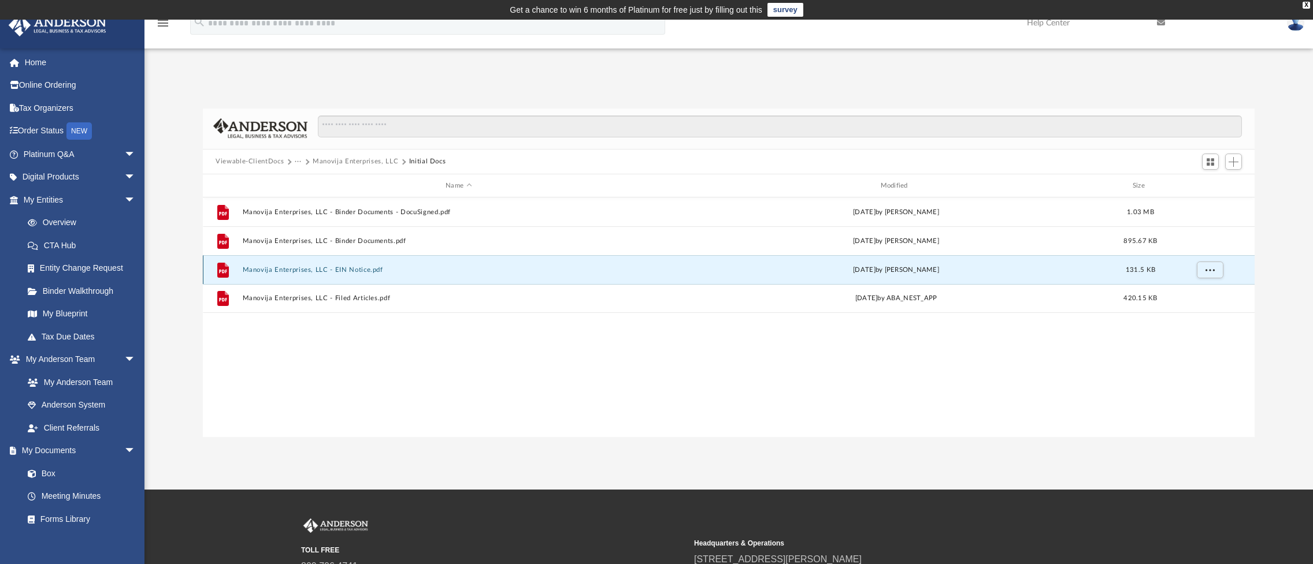
click at [330, 270] on button "Manovija Enterprises, LLC - EIN Notice.pdf" at bounding box center [459, 270] width 432 height 8
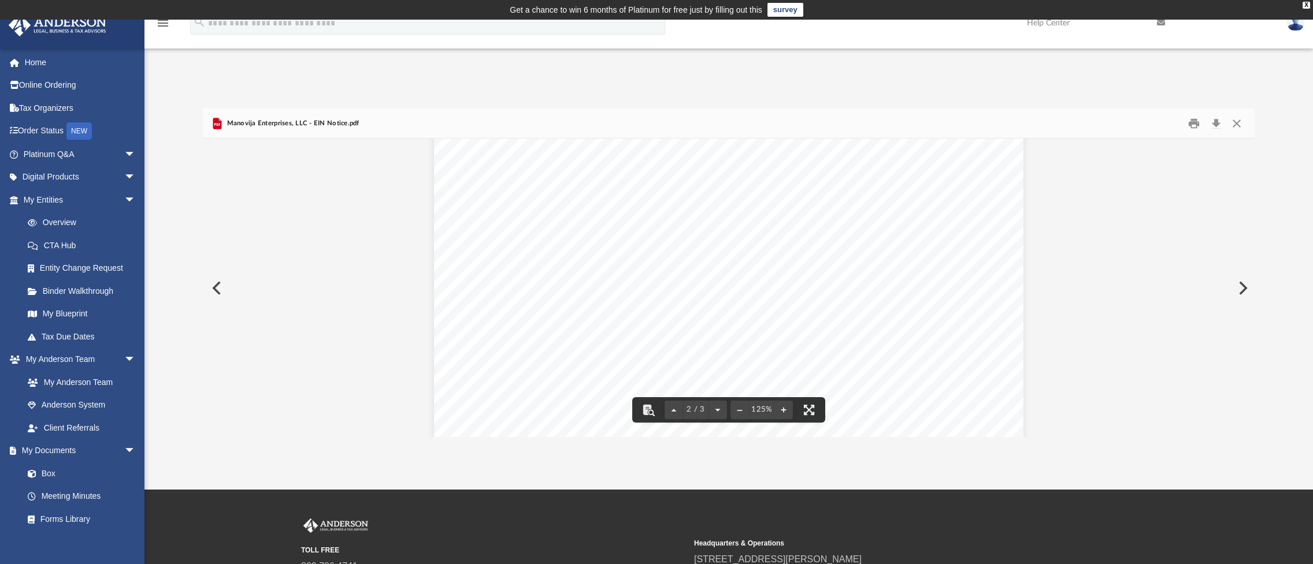
scroll to position [1271, 0]
click at [1232, 114] on div "Manovija Enterprises, LLC - EIN Notice.pdf" at bounding box center [729, 124] width 1052 height 31
click at [1234, 120] on button "Close" at bounding box center [1236, 123] width 21 height 18
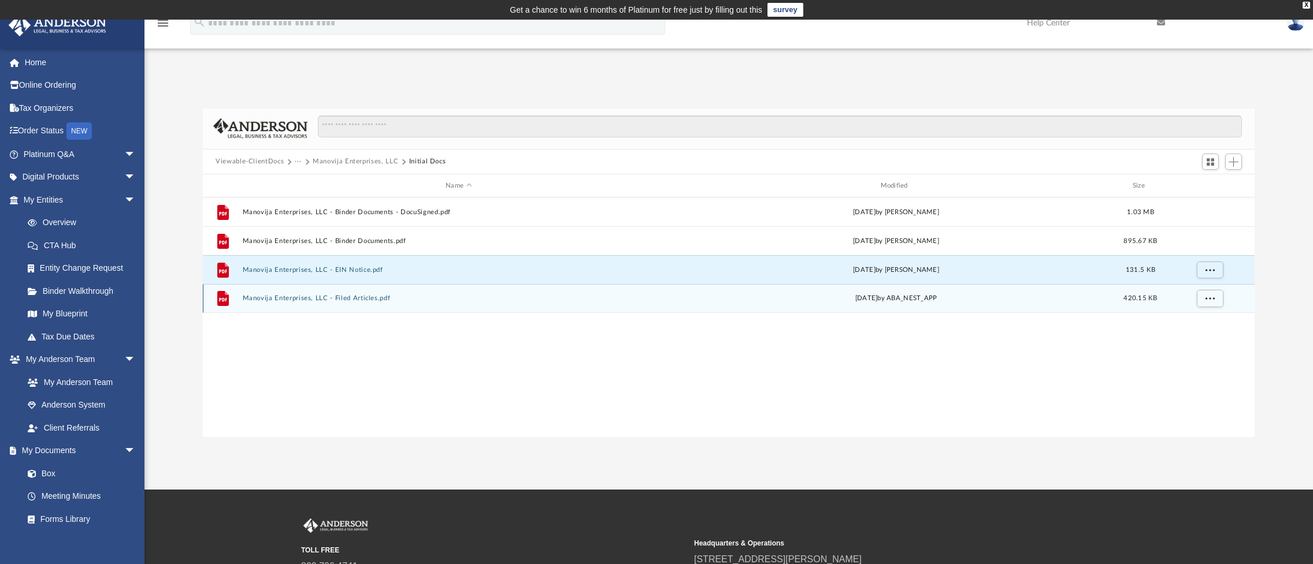
click at [350, 293] on div "File Manovija Enterprises, LLC - Filed Articles.pdf Mon Aug 25 2025 by ABA_NEST…" at bounding box center [729, 298] width 1052 height 29
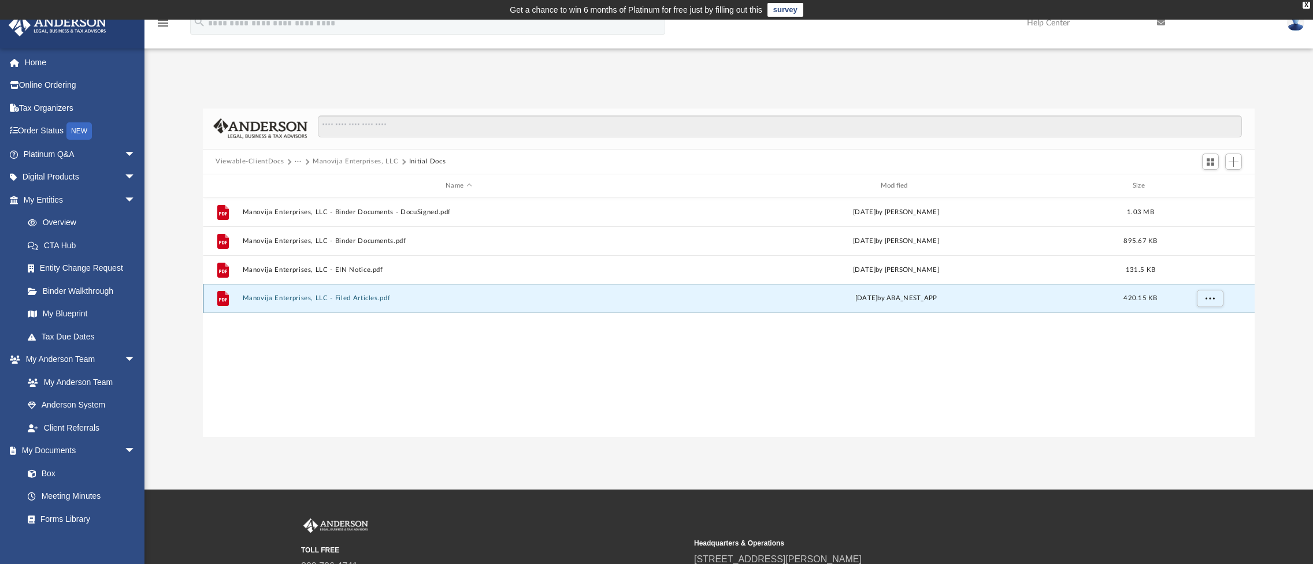
click at [350, 293] on div "File Manovija Enterprises, LLC - Filed Articles.pdf Mon Aug 25 2025 by ABA_NEST…" at bounding box center [729, 298] width 1052 height 29
click at [338, 337] on div "File Manovija Enterprises, LLC - Binder Documents - DocuSigned.pdf Wed Aug 27 2…" at bounding box center [729, 317] width 1052 height 239
click at [331, 297] on button "Manovija Enterprises, LLC - Filed Articles.pdf" at bounding box center [459, 299] width 432 height 8
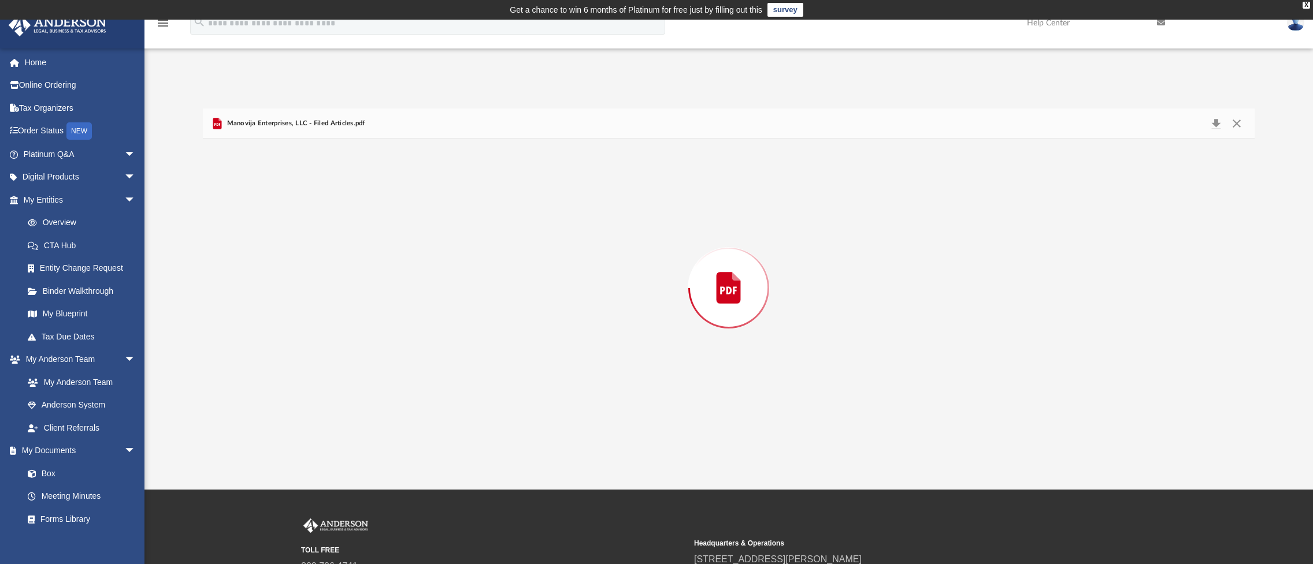
click at [331, 297] on div "Preview" at bounding box center [729, 288] width 1052 height 298
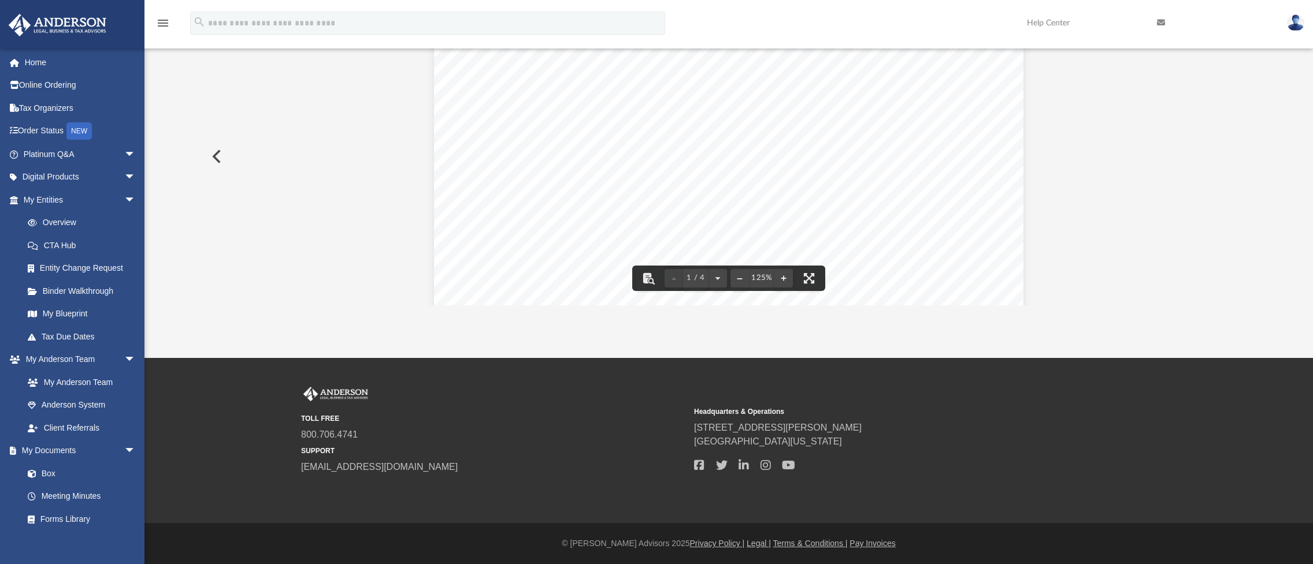
scroll to position [0, 0]
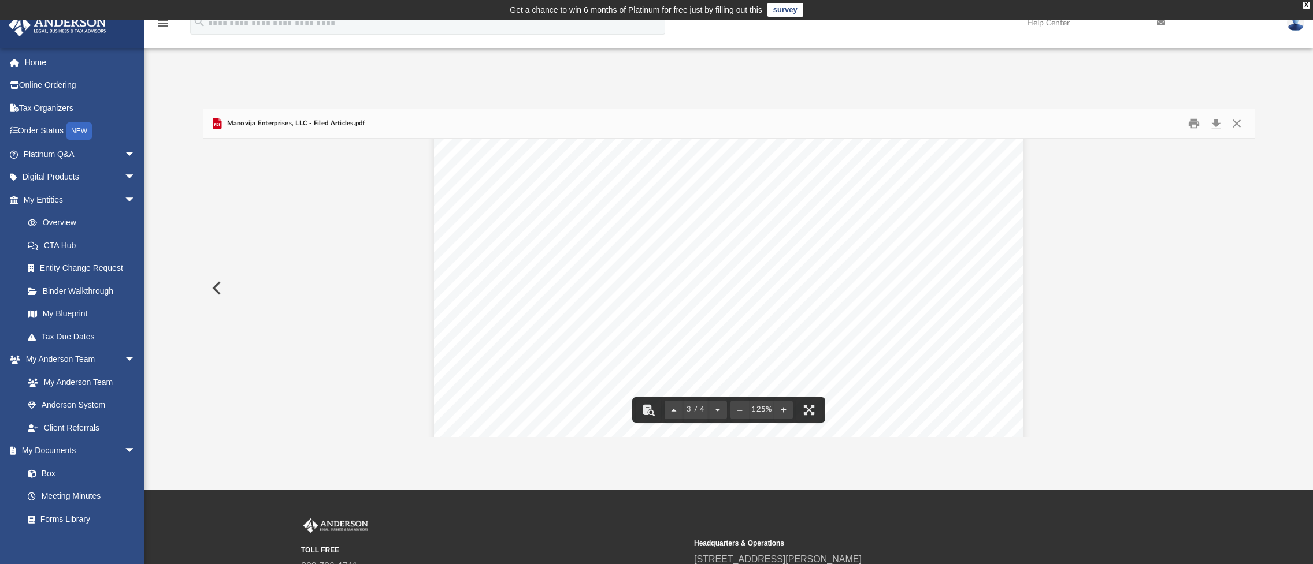
scroll to position [1146, 0]
click at [1217, 124] on button "Download" at bounding box center [1215, 123] width 21 height 18
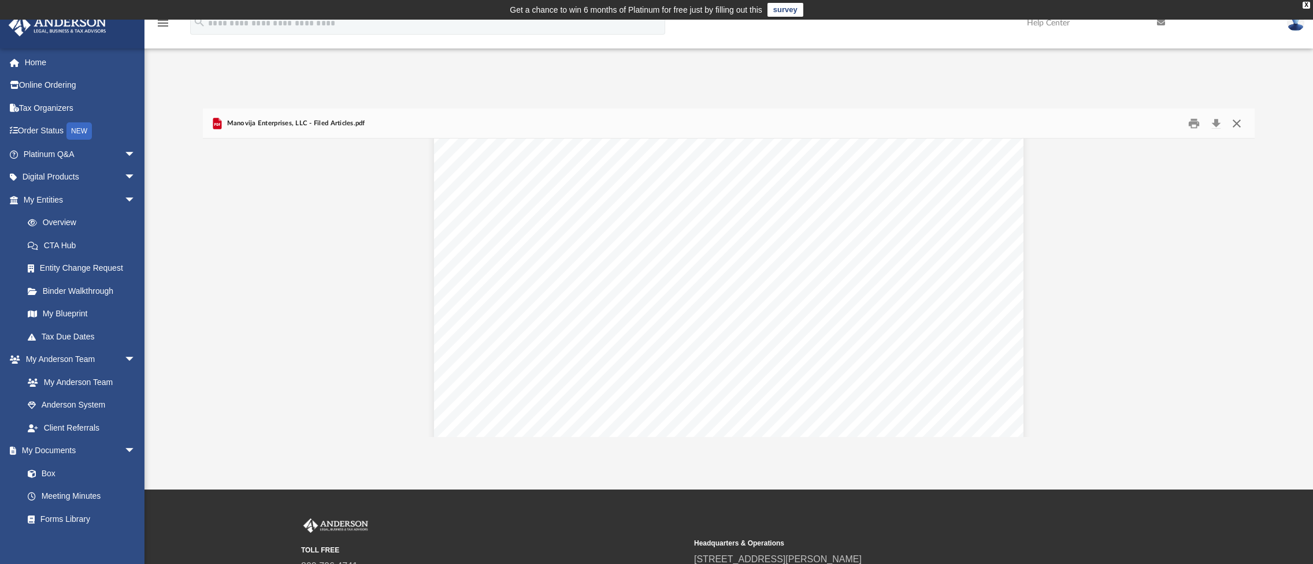
drag, startPoint x: 1238, startPoint y: 121, endPoint x: 1231, endPoint y: 128, distance: 9.8
click at [1238, 121] on button "Close" at bounding box center [1236, 123] width 21 height 18
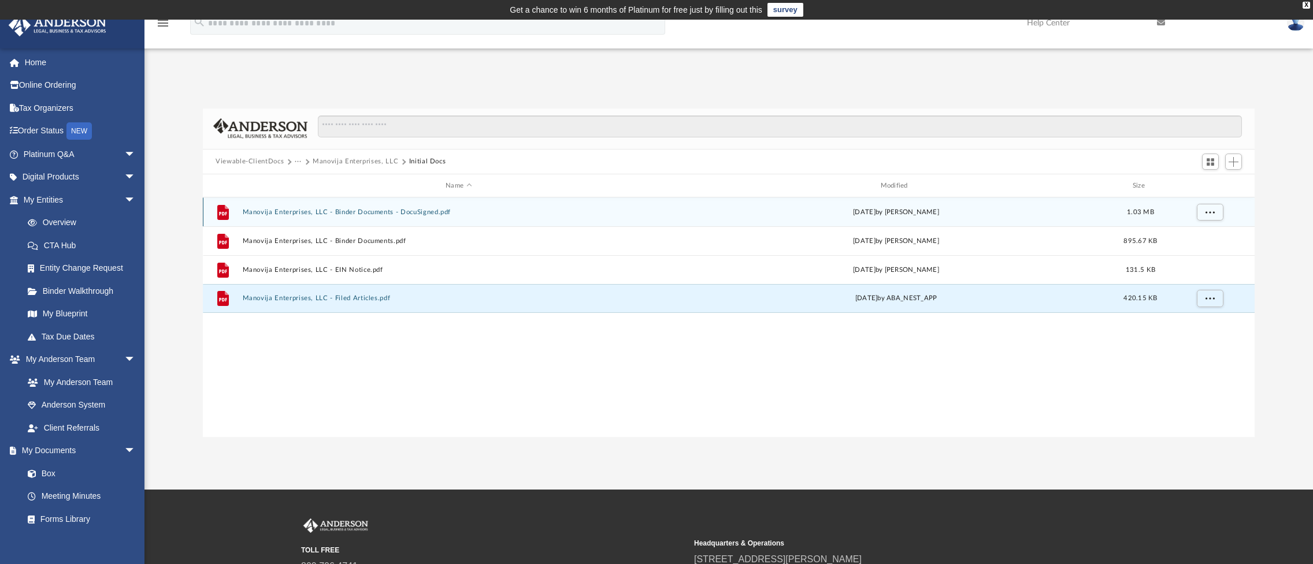
click at [312, 210] on button "Manovija Enterprises, LLC - Binder Documents - DocuSigned.pdf" at bounding box center [459, 213] width 432 height 8
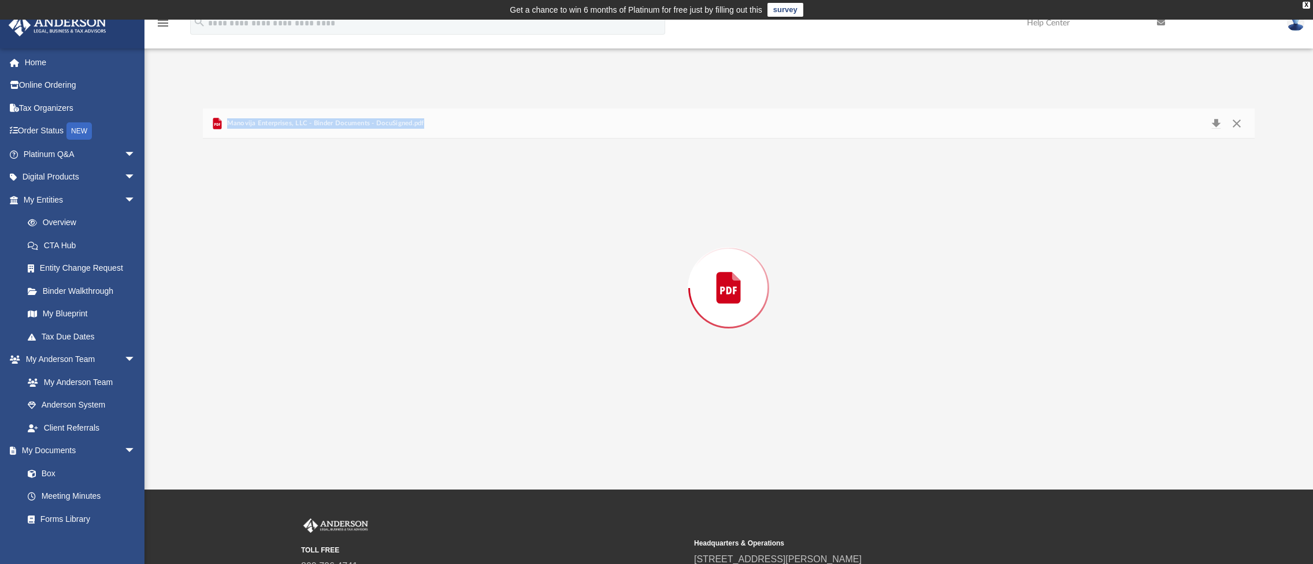
scroll to position [10920, 0]
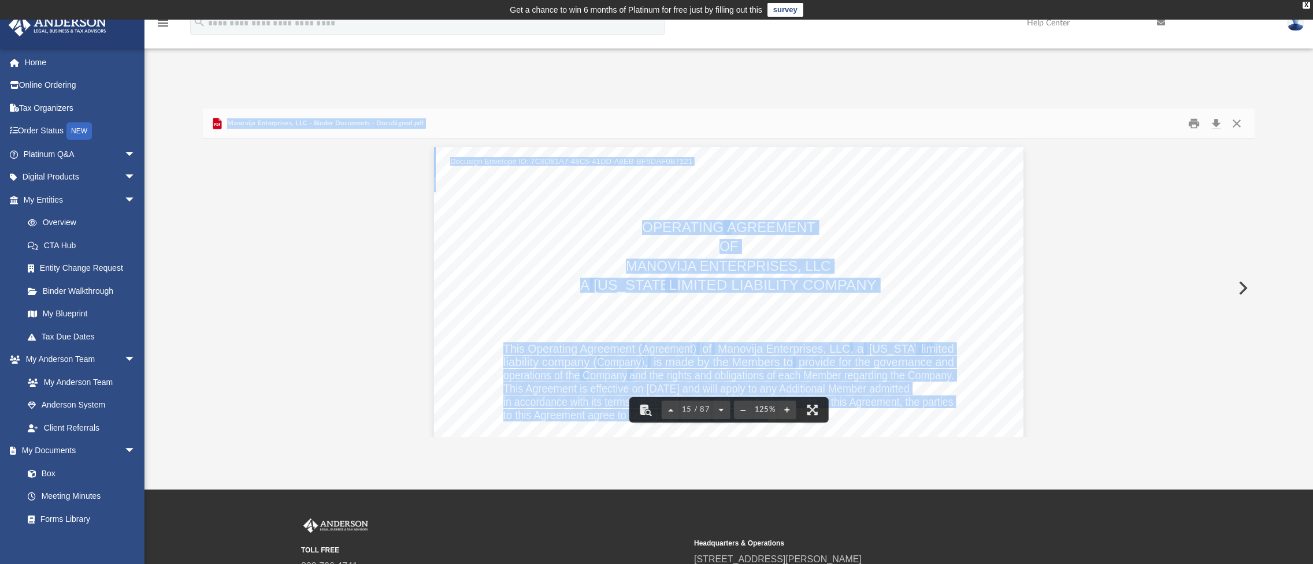
click at [510, 240] on div "Operating Agreement of Manovija Enterprises, LLC Page 1 of 52 OPERATING AGREEME…" at bounding box center [728, 528] width 589 height 763
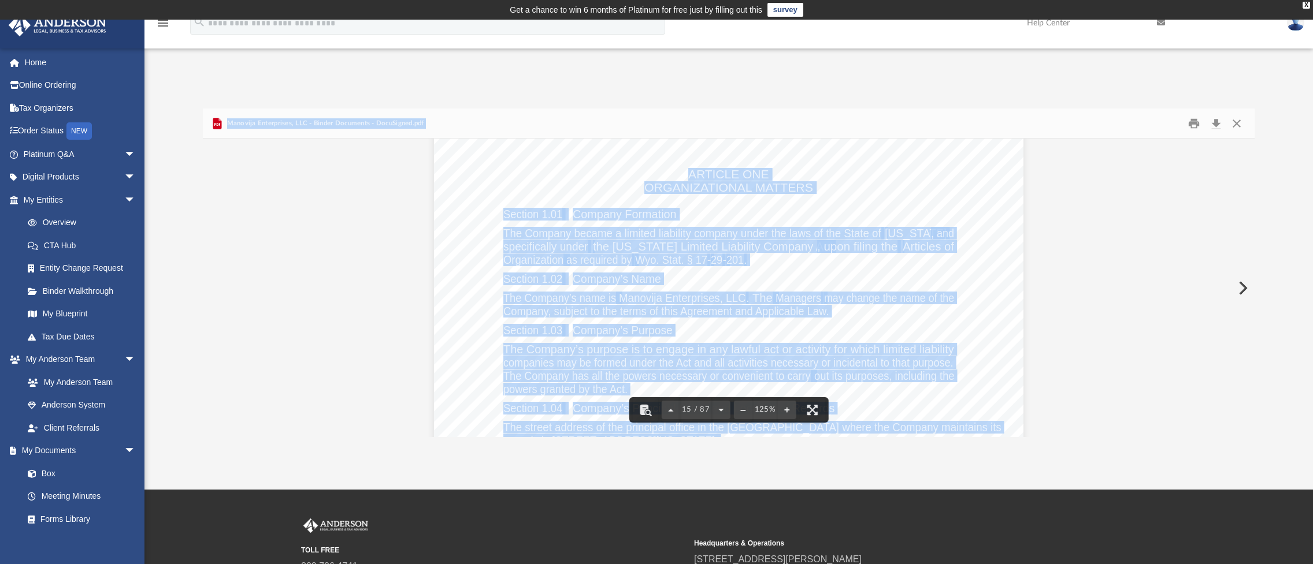
scroll to position [11036, 0]
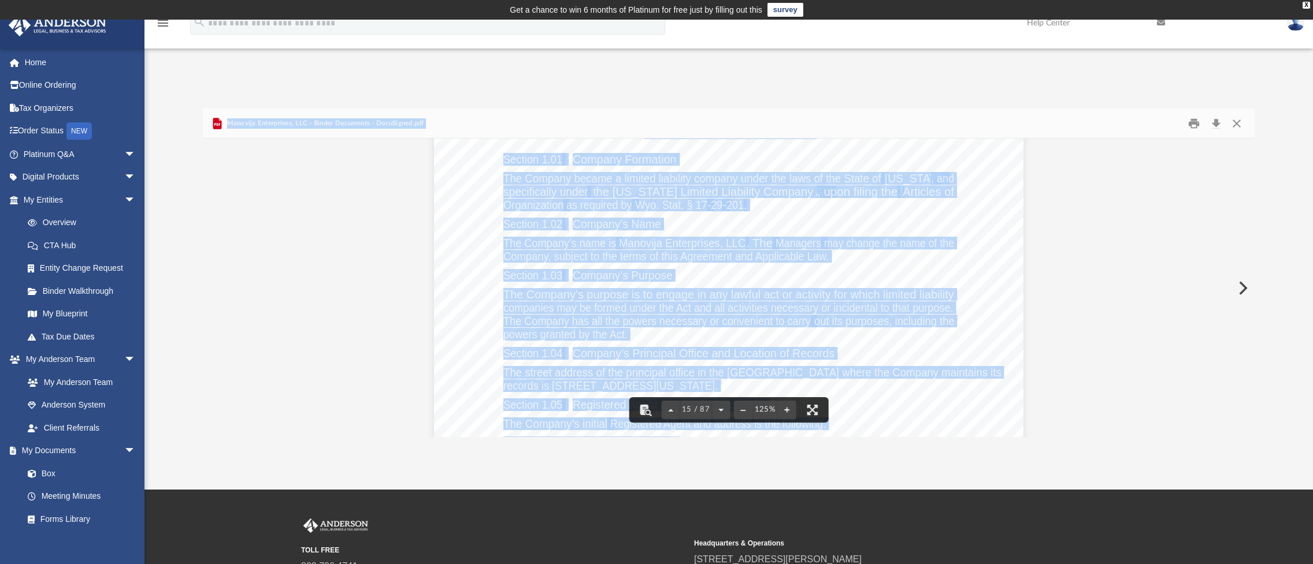
scroll to position [11440, 0]
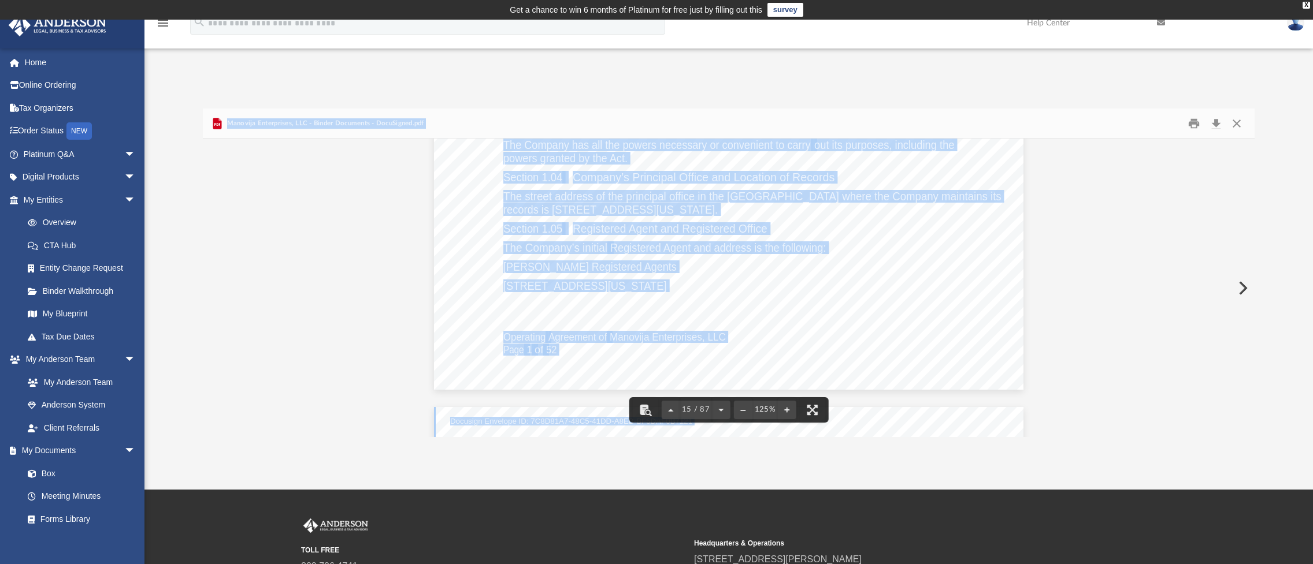
click at [1243, 288] on button "Preview" at bounding box center [1241, 288] width 25 height 32
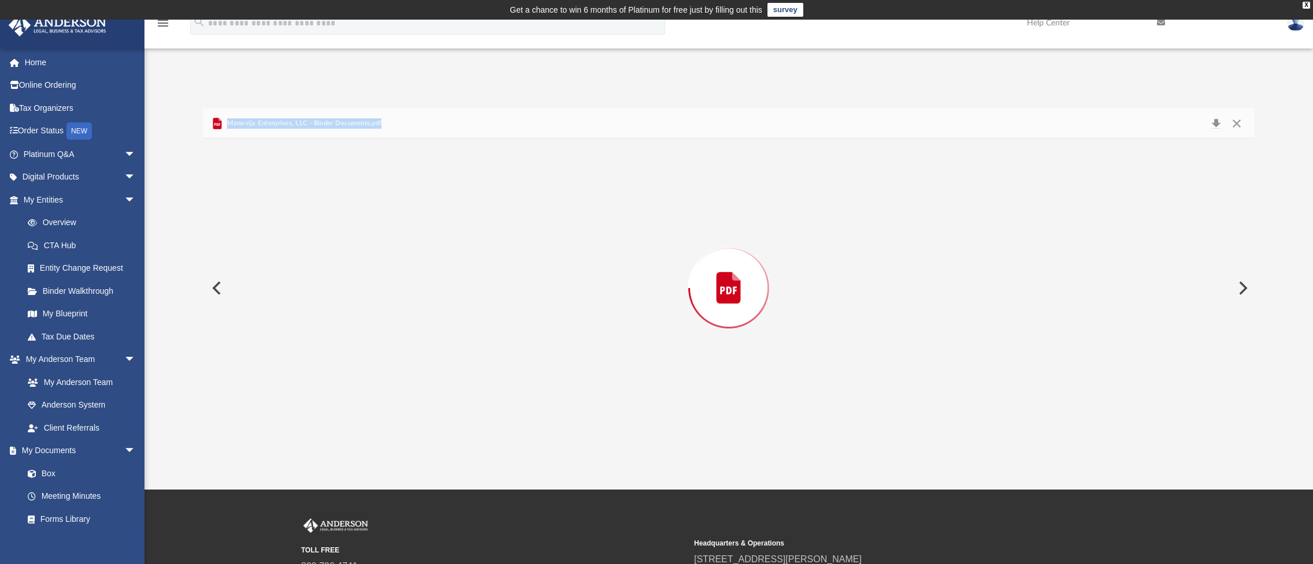
scroll to position [4680, 0]
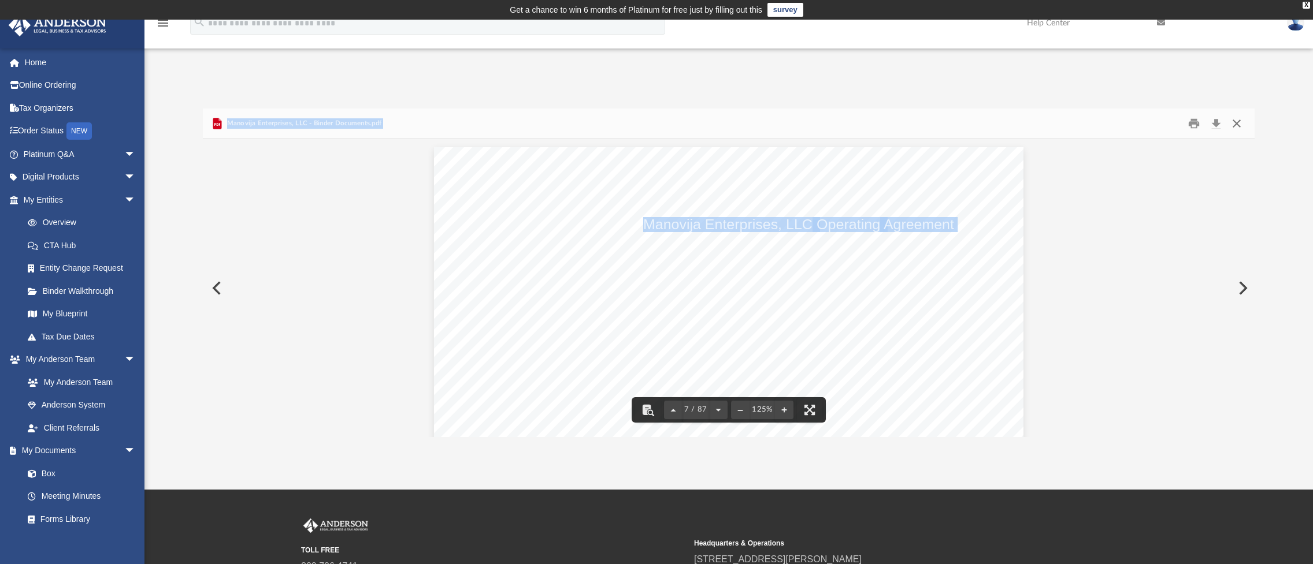
click at [1236, 122] on button "Close" at bounding box center [1236, 123] width 21 height 18
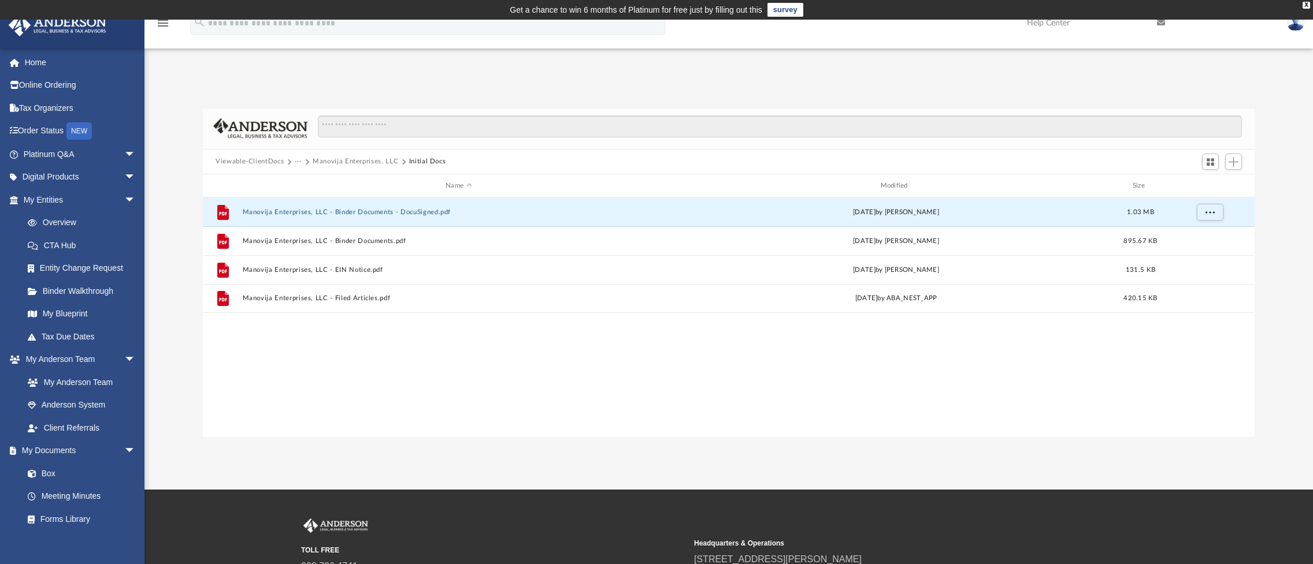
click at [1135, 377] on div "File Manovija Enterprises, LLC - Binder Documents - DocuSigned.pdf Wed Aug 27 2…" at bounding box center [729, 317] width 1052 height 239
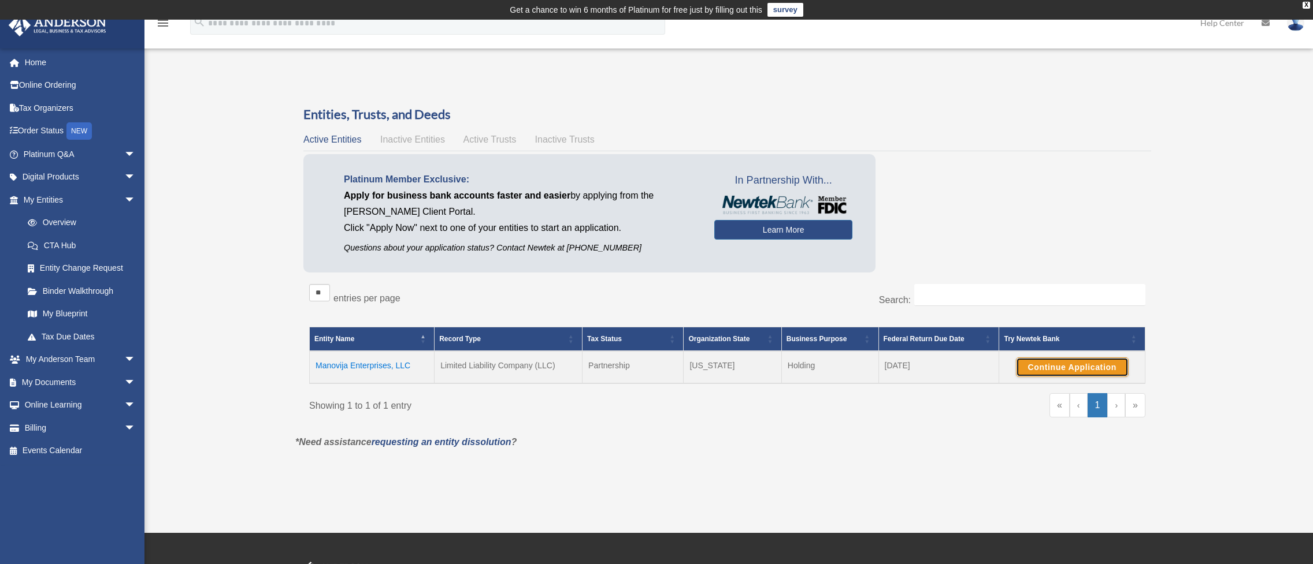
click at [1094, 366] on button "Continue Application" at bounding box center [1072, 368] width 113 height 20
click at [1158, 209] on div "Entities, Trusts, and Deeds Active Entities Inactive Entities Active Trusts Ina…" at bounding box center [727, 270] width 864 height 329
click at [36, 65] on link "Home" at bounding box center [80, 62] width 145 height 23
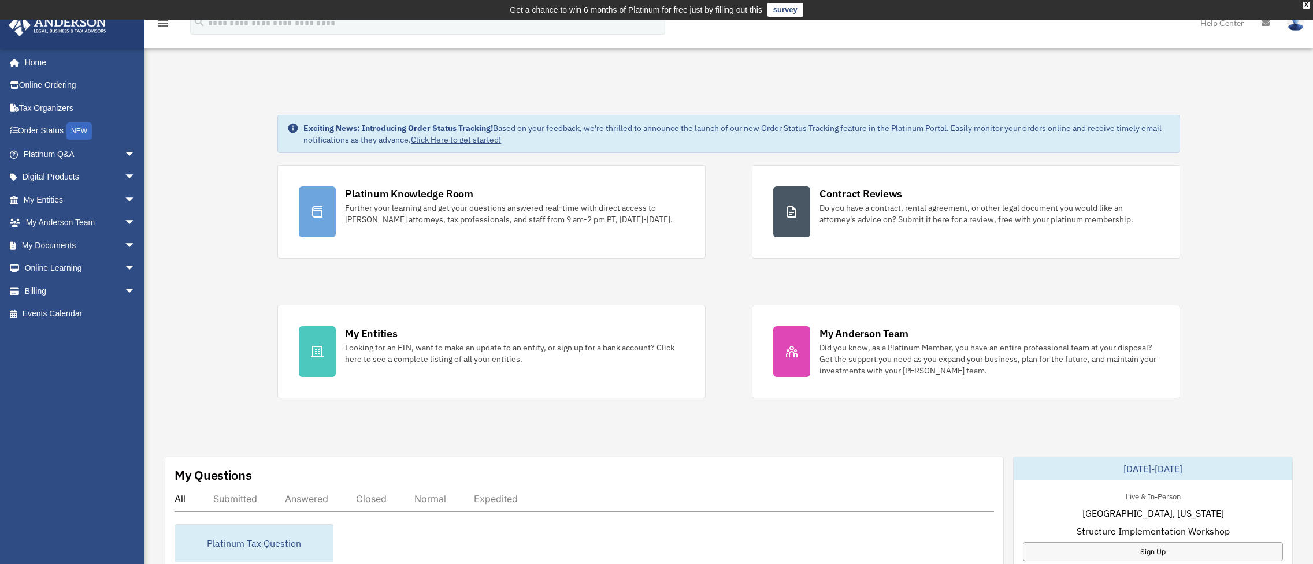
click at [1299, 25] on img at bounding box center [1295, 22] width 17 height 17
click at [1085, 100] on link "Logout" at bounding box center [1122, 101] width 116 height 24
